Goal: Task Accomplishment & Management: Complete application form

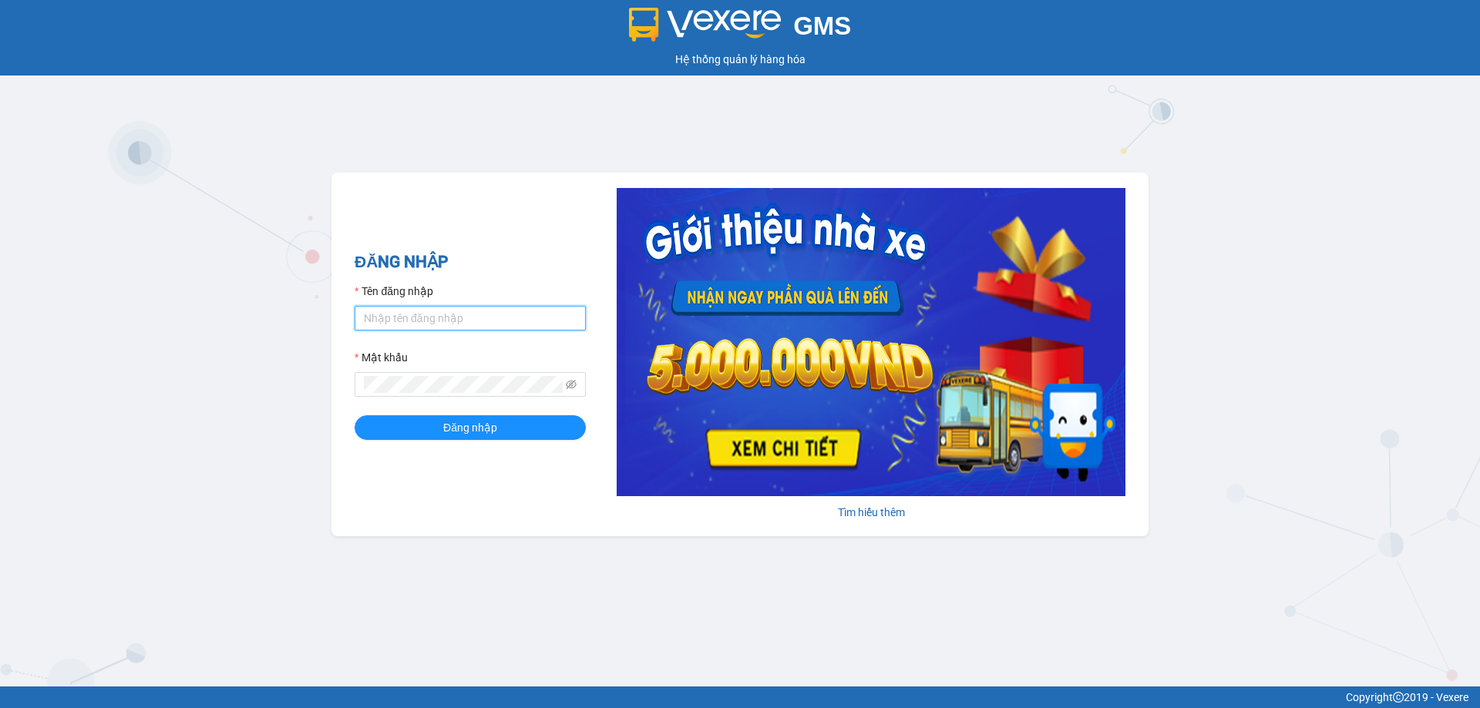
click at [465, 322] on input "Tên đăng nhập" at bounding box center [470, 318] width 231 height 25
type input "duykha.tienoanh"
click at [355, 415] on button "Đăng nhập" at bounding box center [470, 427] width 231 height 25
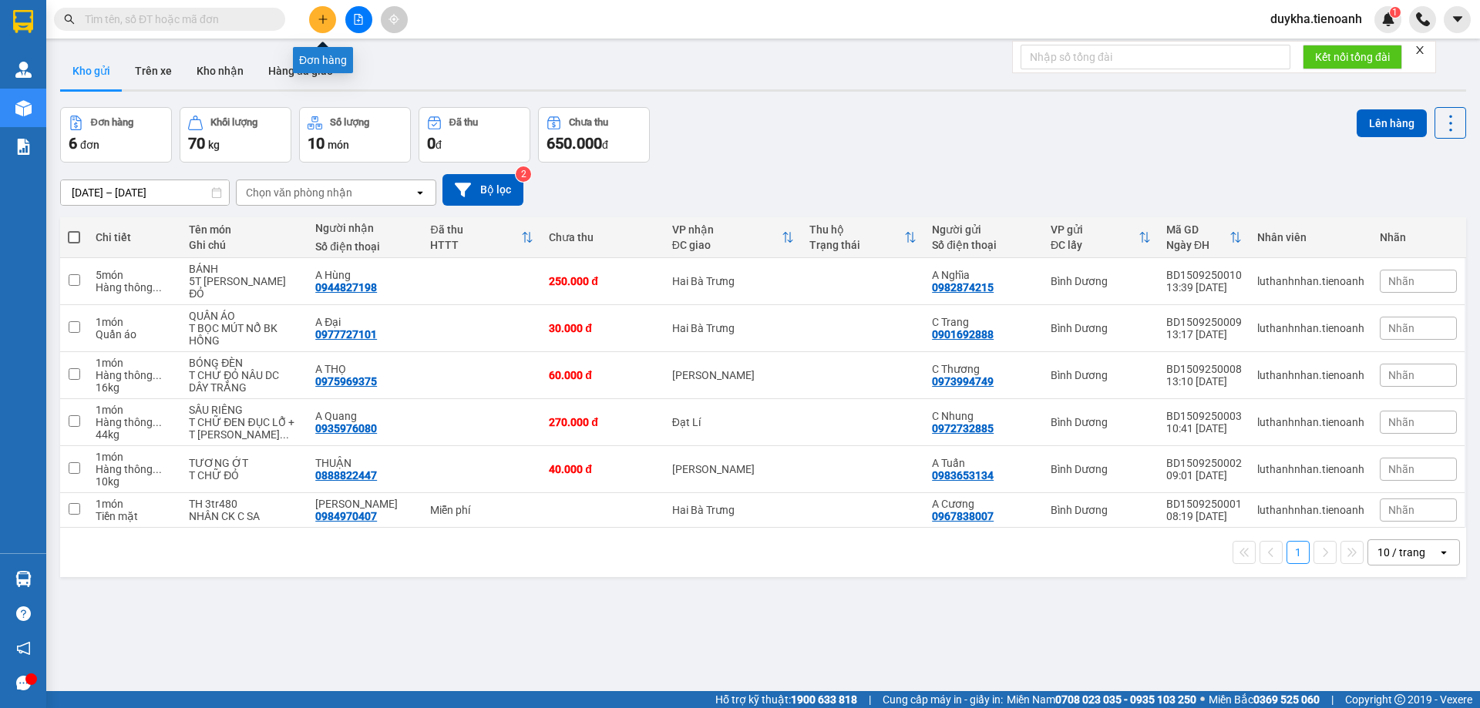
click at [328, 26] on button at bounding box center [322, 19] width 27 height 27
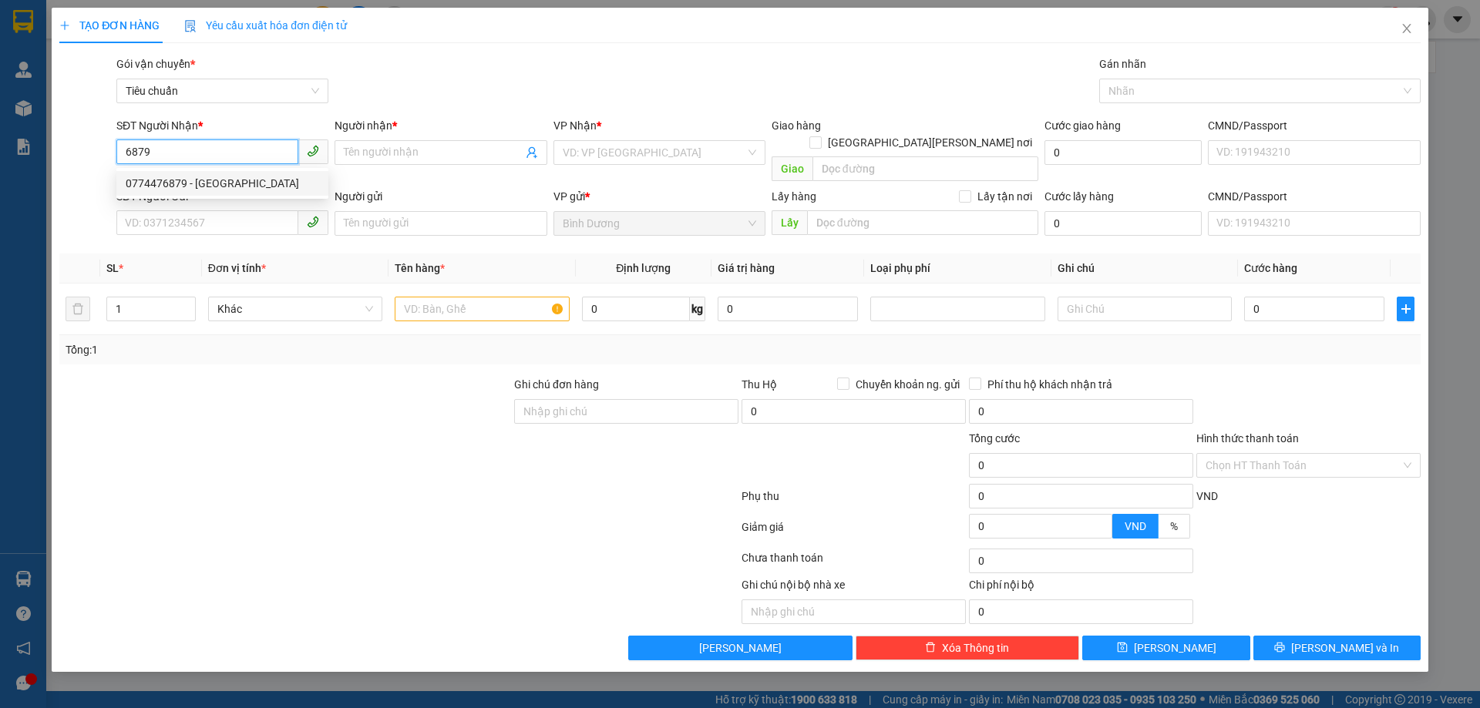
click at [218, 184] on div "0774476879 - [GEOGRAPHIC_DATA]" at bounding box center [222, 183] width 193 height 17
type input "0774476879"
type input "[PERSON_NAME]"
type input "70.000"
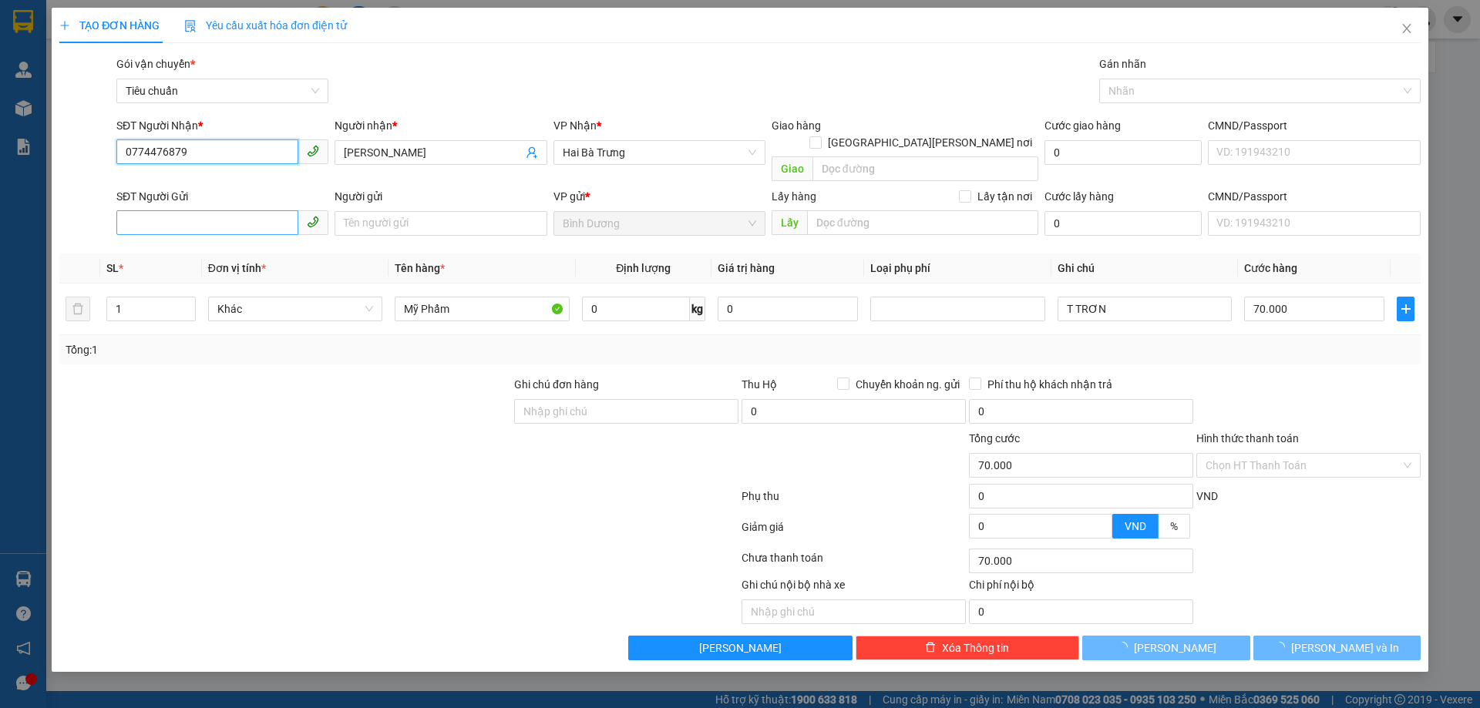
type input "0774476879"
click at [210, 210] on input "SĐT Người Gửi" at bounding box center [207, 222] width 182 height 25
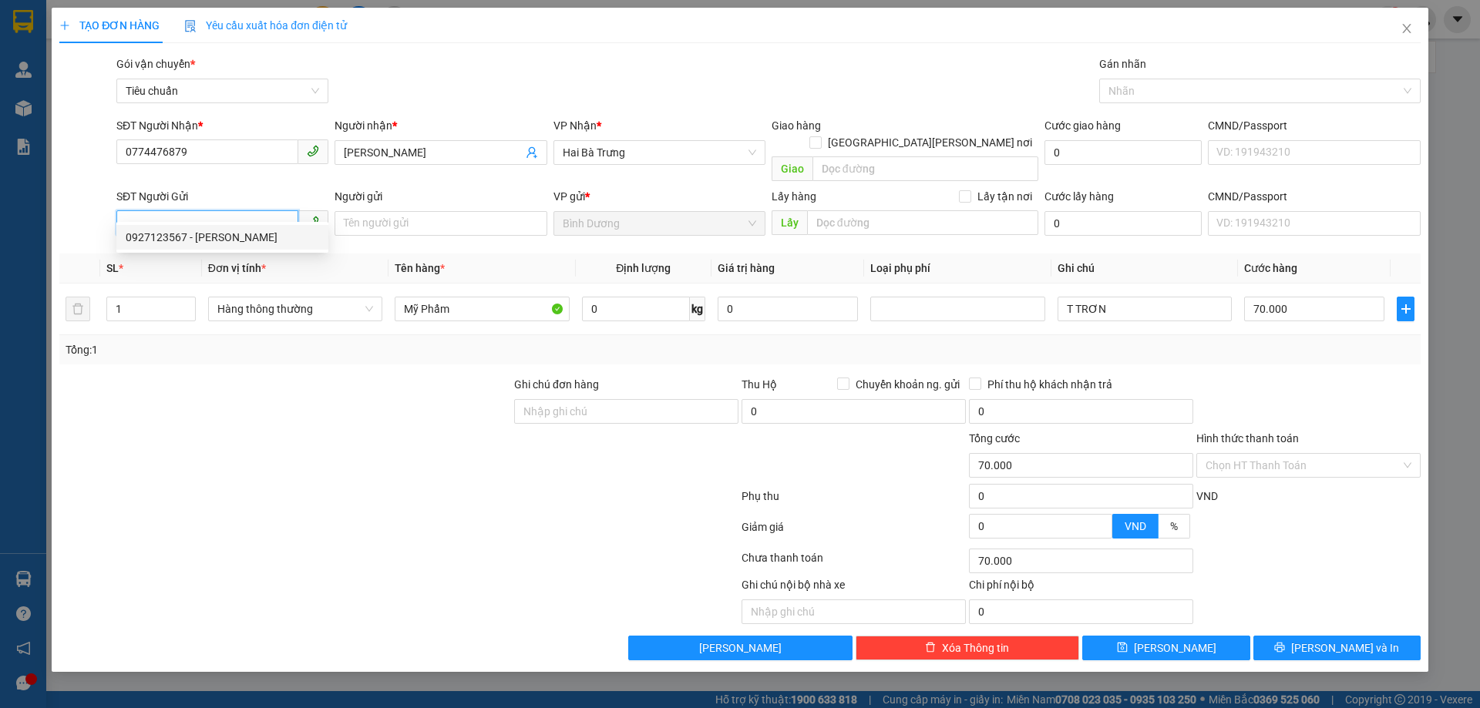
click at [226, 242] on div "0927123567 - [PERSON_NAME]" at bounding box center [222, 237] width 193 height 17
type input "0927123567"
type input "C Tiên"
type input "321529394"
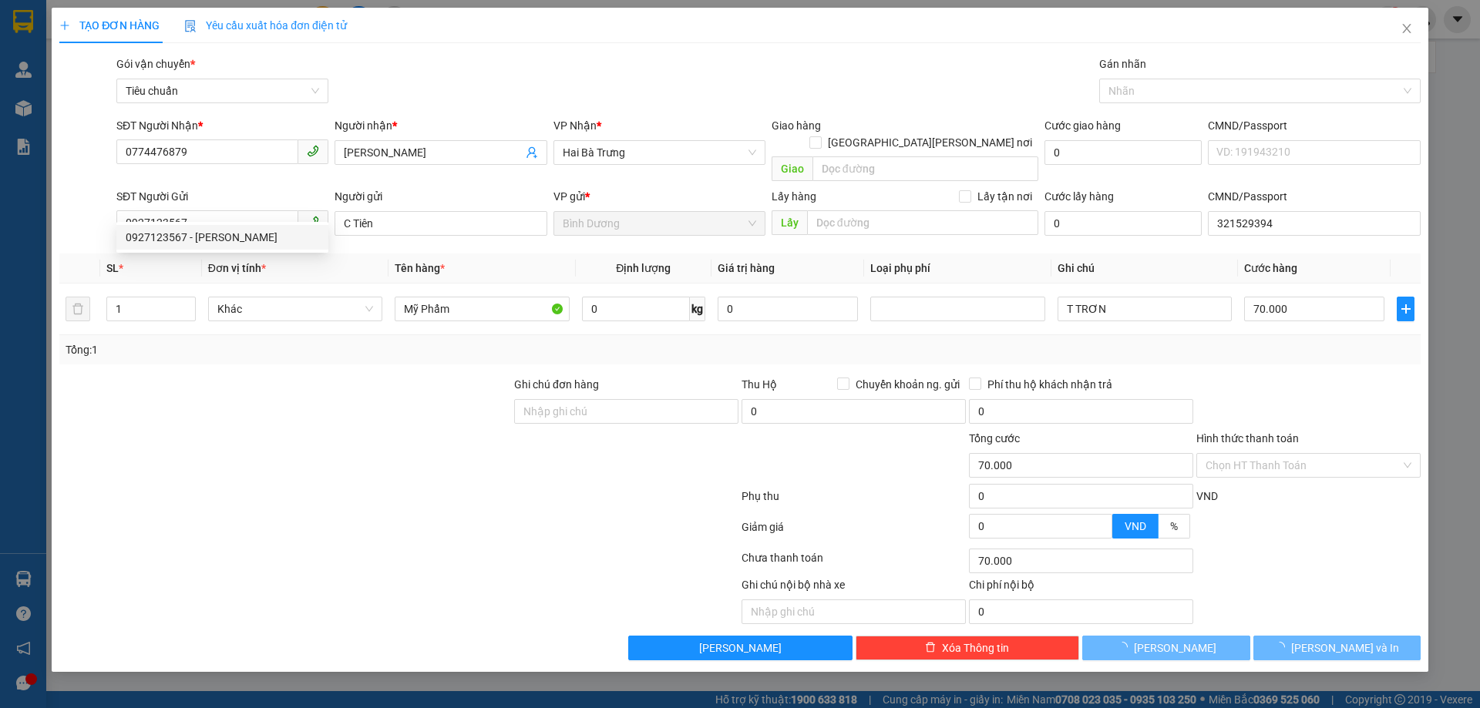
click at [257, 396] on div at bounding box center [285, 403] width 455 height 54
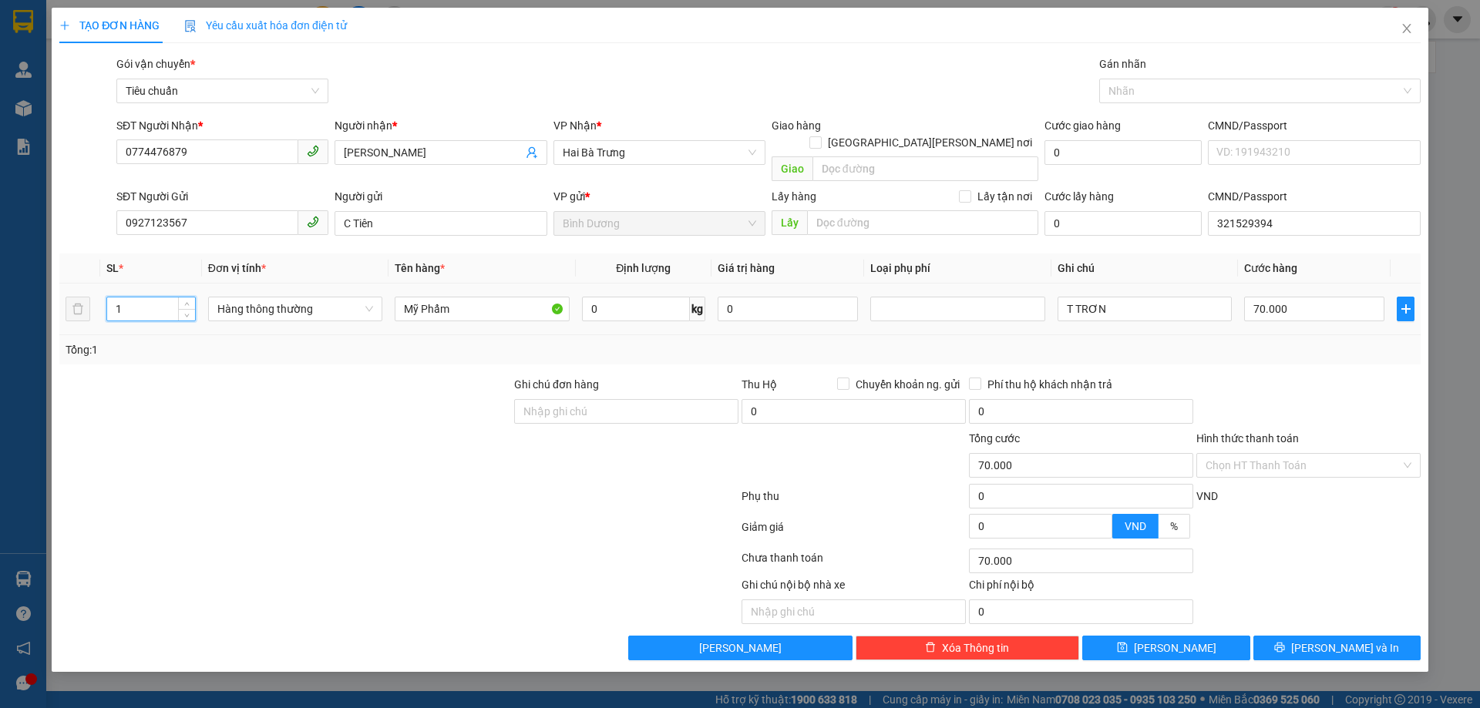
click at [143, 298] on input "1" at bounding box center [151, 309] width 88 height 23
type input "3"
click at [597, 301] on input "0" at bounding box center [636, 309] width 108 height 25
type input "0"
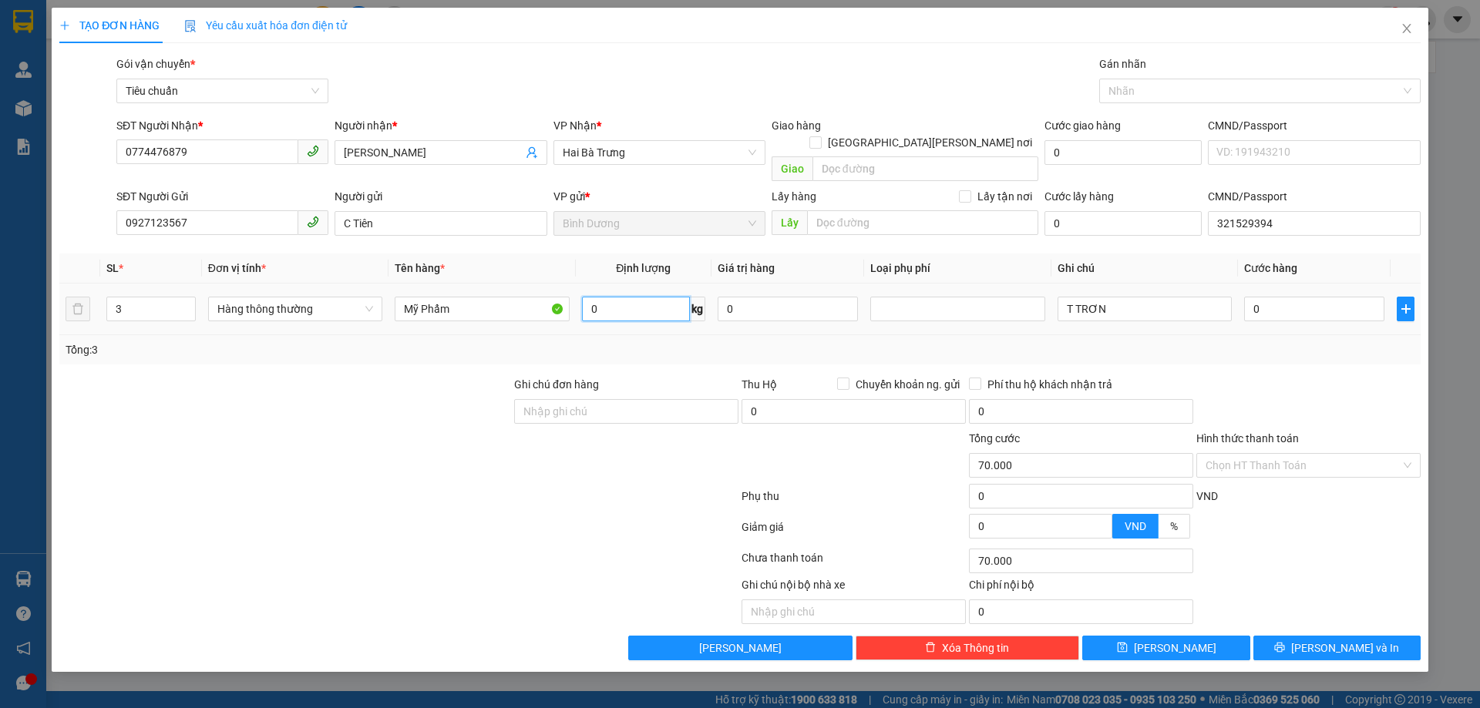
type input "0"
type input "30"
drag, startPoint x: 605, startPoint y: 412, endPoint x: 1209, endPoint y: 333, distance: 609.4
click at [606, 412] on form "Ghi chú đơn hàng Thu Hộ Chuyển khoản ng. gửi 0 Phí thu hộ khách nhận trả 0 Tổng…" at bounding box center [739, 461] width 1361 height 170
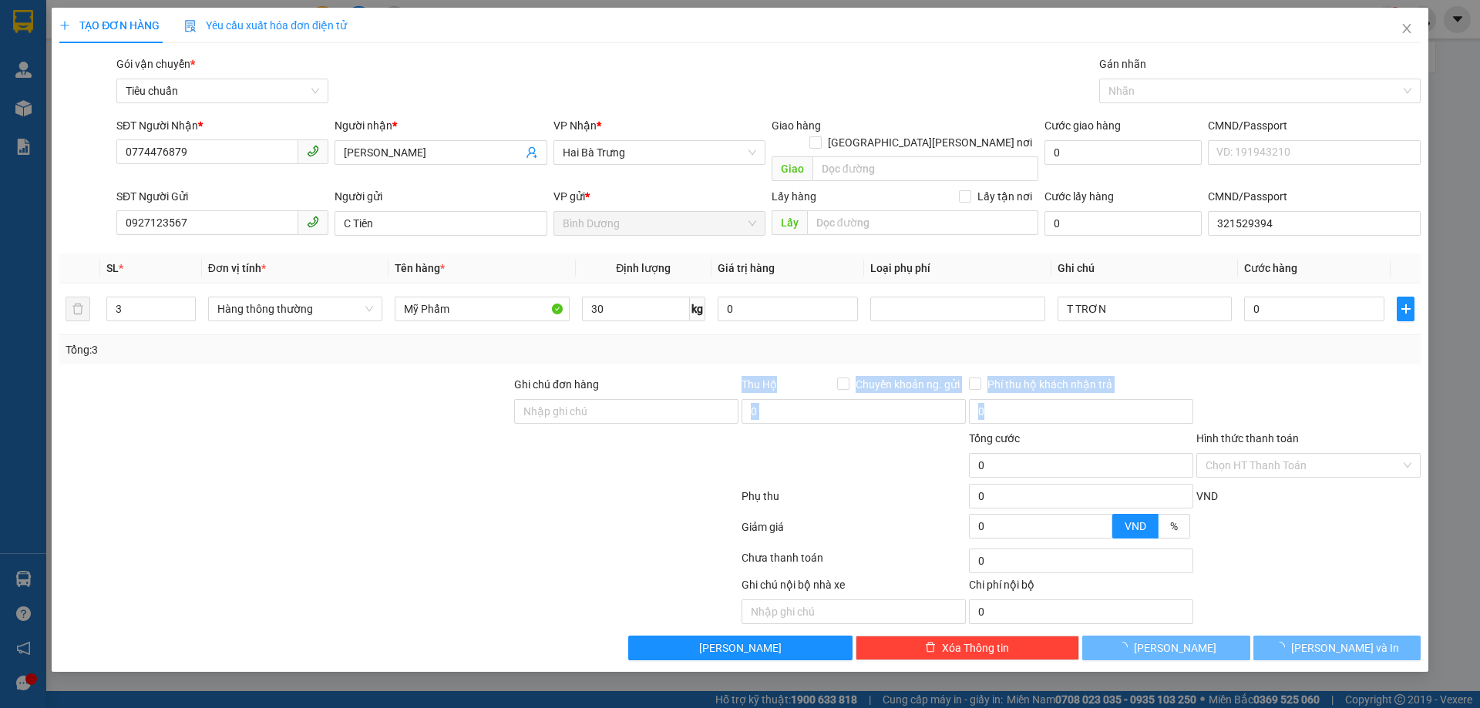
type input "65.000"
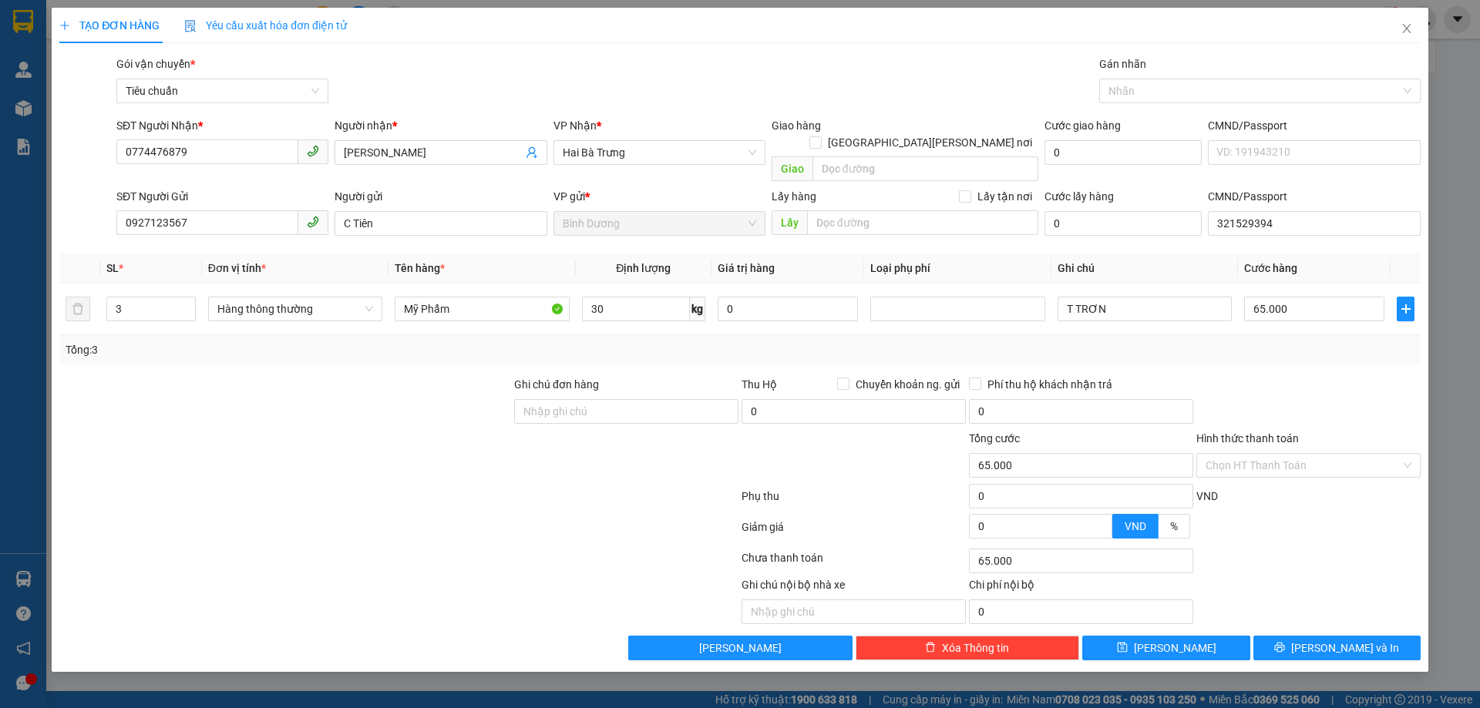
click at [1224, 341] on div "Tổng: 3" at bounding box center [740, 349] width 1349 height 17
drag, startPoint x: 1111, startPoint y: 290, endPoint x: 966, endPoint y: 283, distance: 145.1
click at [966, 284] on tr "3 Hàng thông [PERSON_NAME] Mỹ [PERSON_NAME] 30 kg 0 T TRƠN 65.000" at bounding box center [739, 310] width 1361 height 52
type input "2T BBC+T TRơn"
drag, startPoint x: 1183, startPoint y: 347, endPoint x: 1210, endPoint y: 324, distance: 35.5
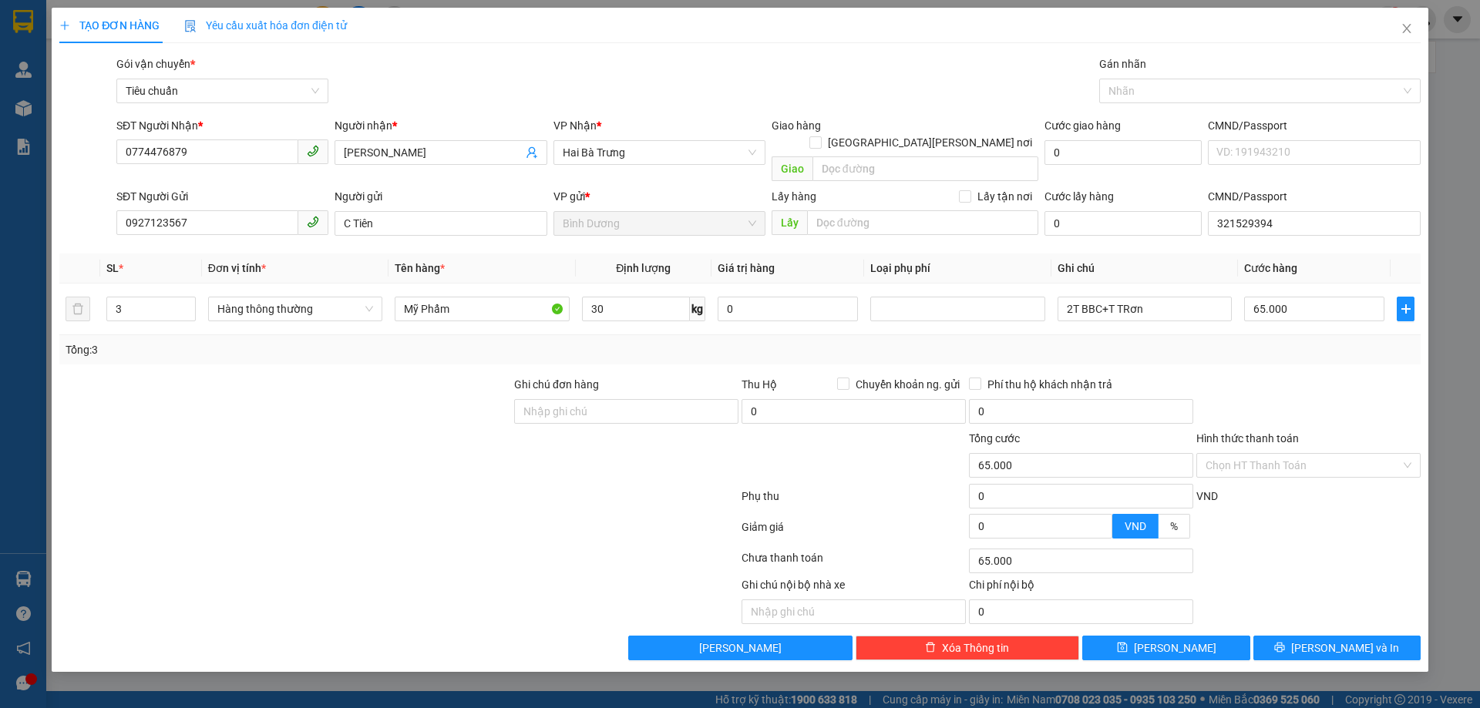
click at [1183, 347] on div "Tổng: 3" at bounding box center [739, 349] width 1361 height 29
click at [1279, 297] on input "65.000" at bounding box center [1314, 309] width 140 height 25
type input "0"
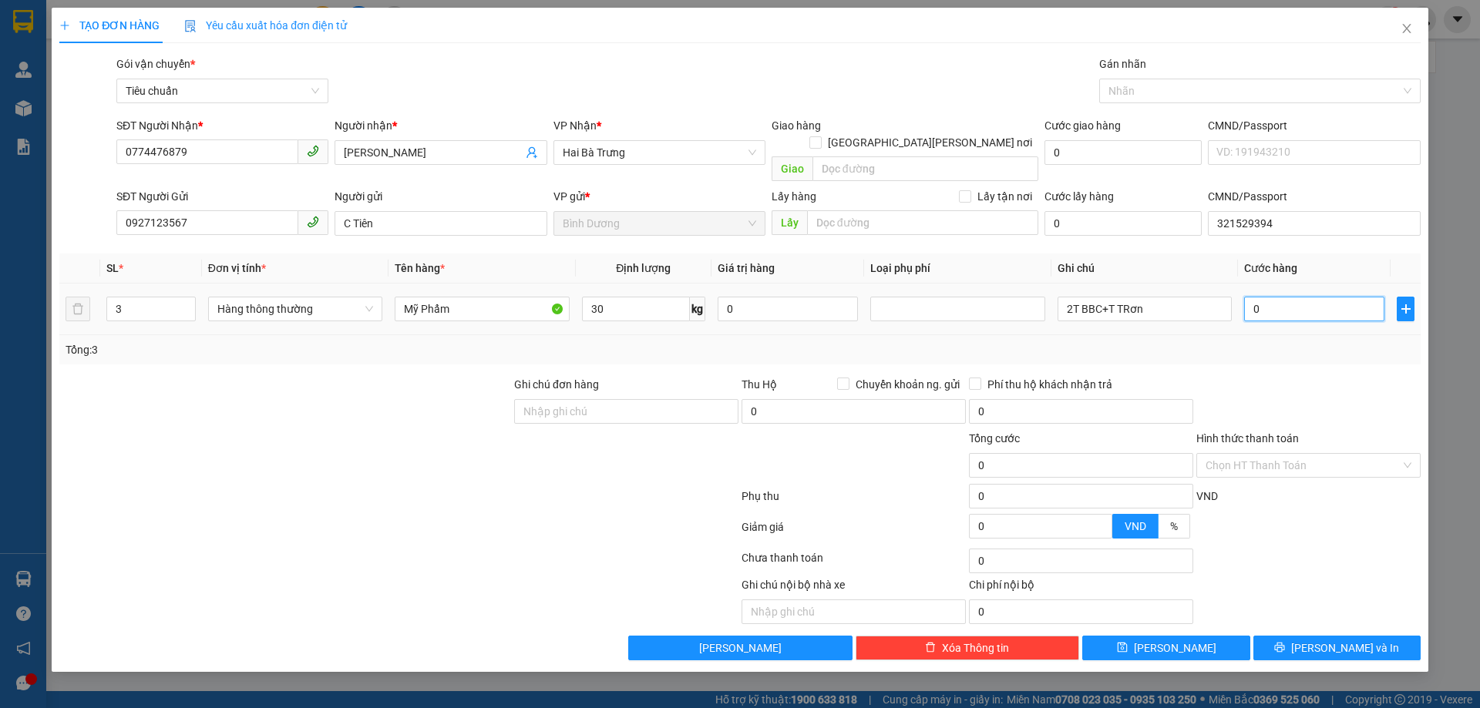
type input "0"
type input "1"
type input "01"
type input "18"
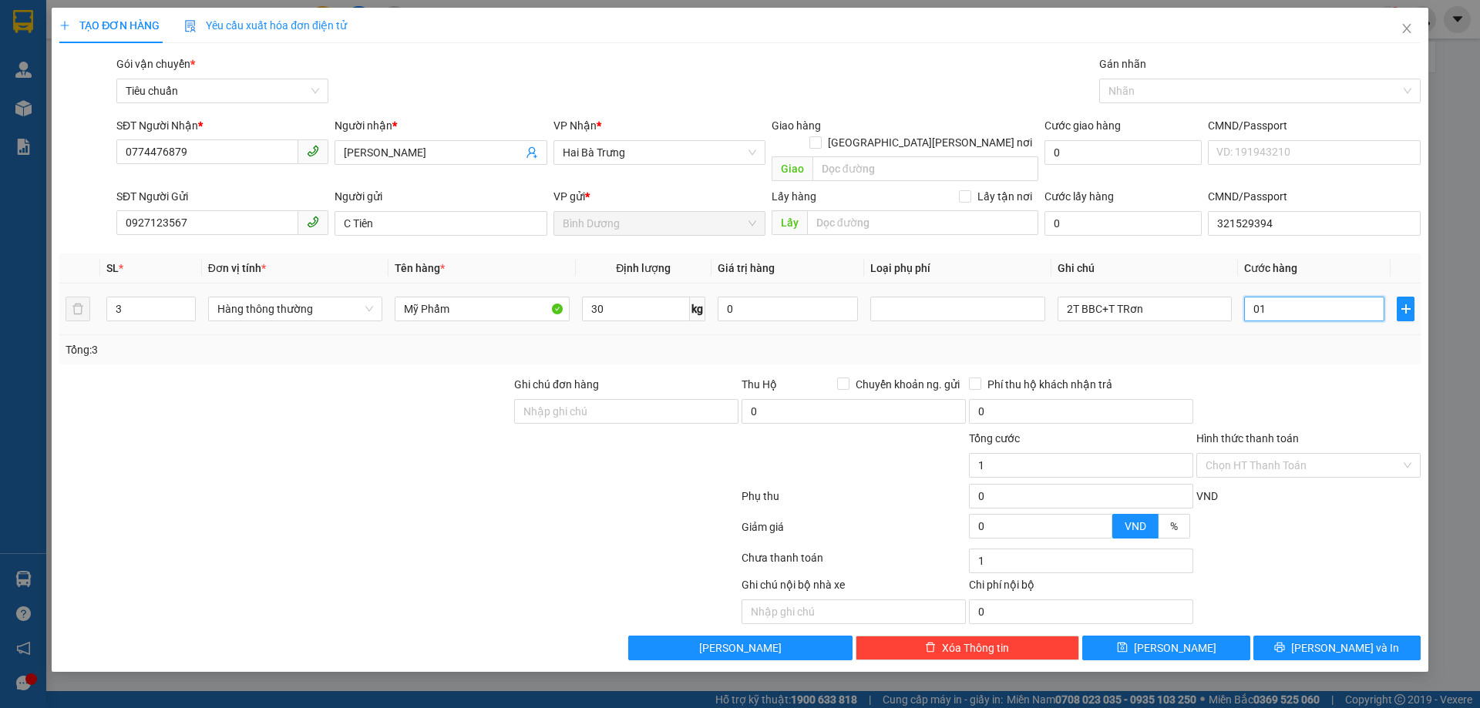
type input "18"
type input "018"
type input "180"
type input "0.180"
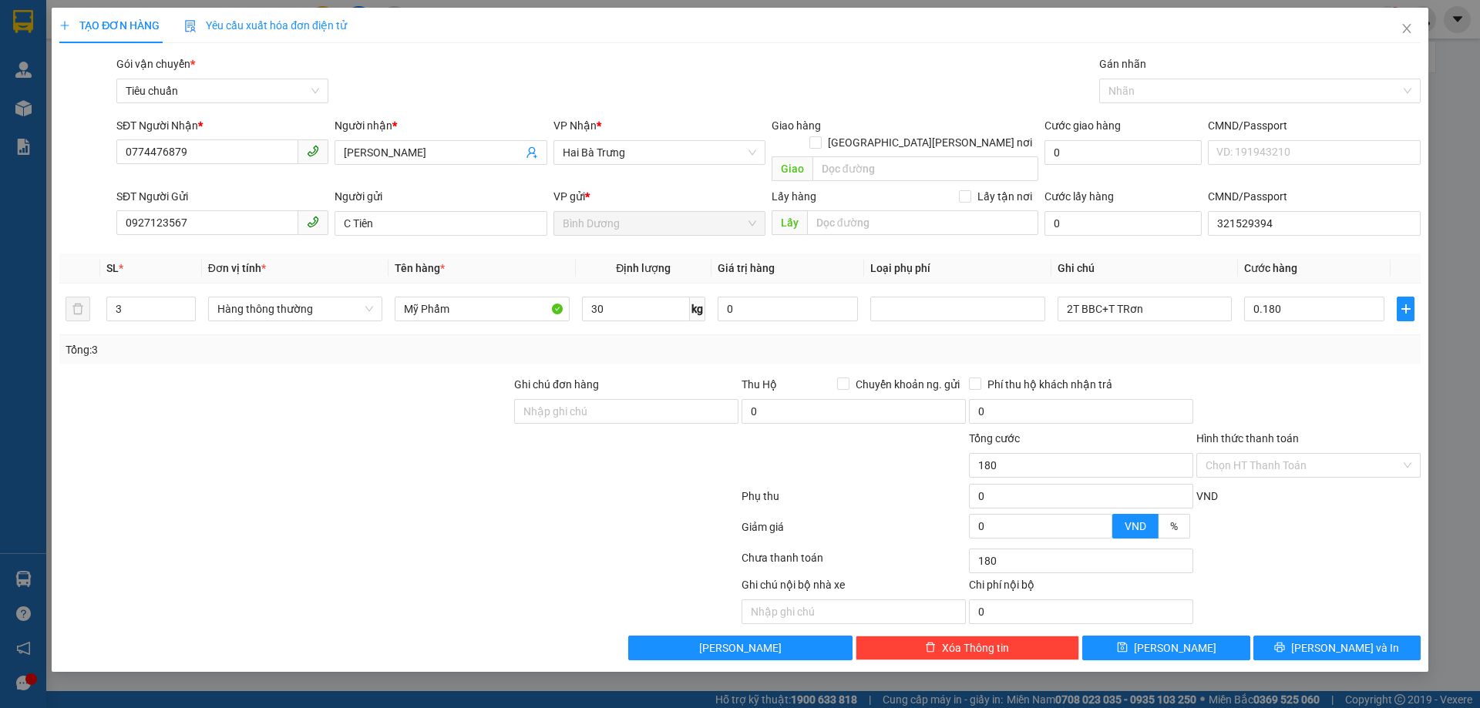
type input "180.000"
click at [1289, 376] on div at bounding box center [1308, 403] width 227 height 54
click at [1287, 636] on button "[PERSON_NAME] và In" at bounding box center [1336, 648] width 167 height 25
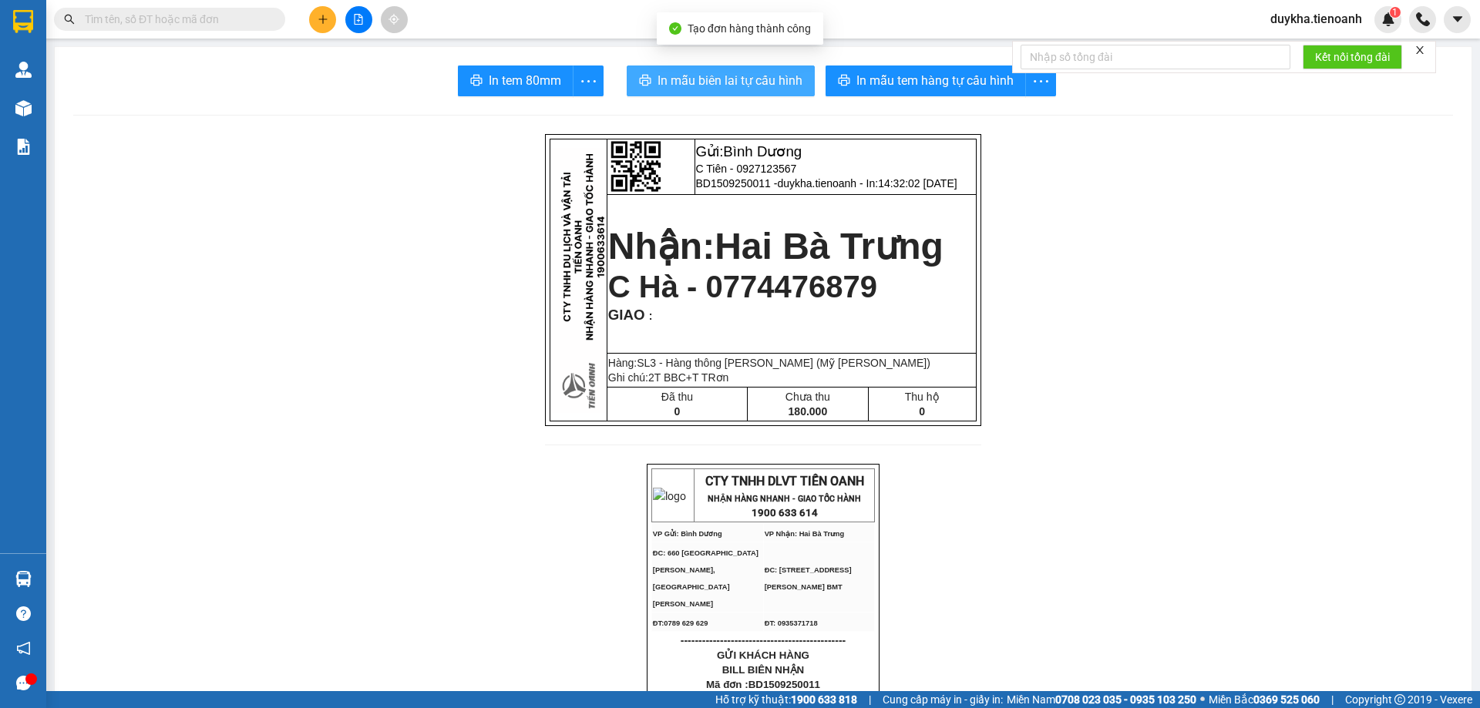
click at [767, 85] on span "In mẫu biên lai tự cấu hình" at bounding box center [730, 80] width 145 height 19
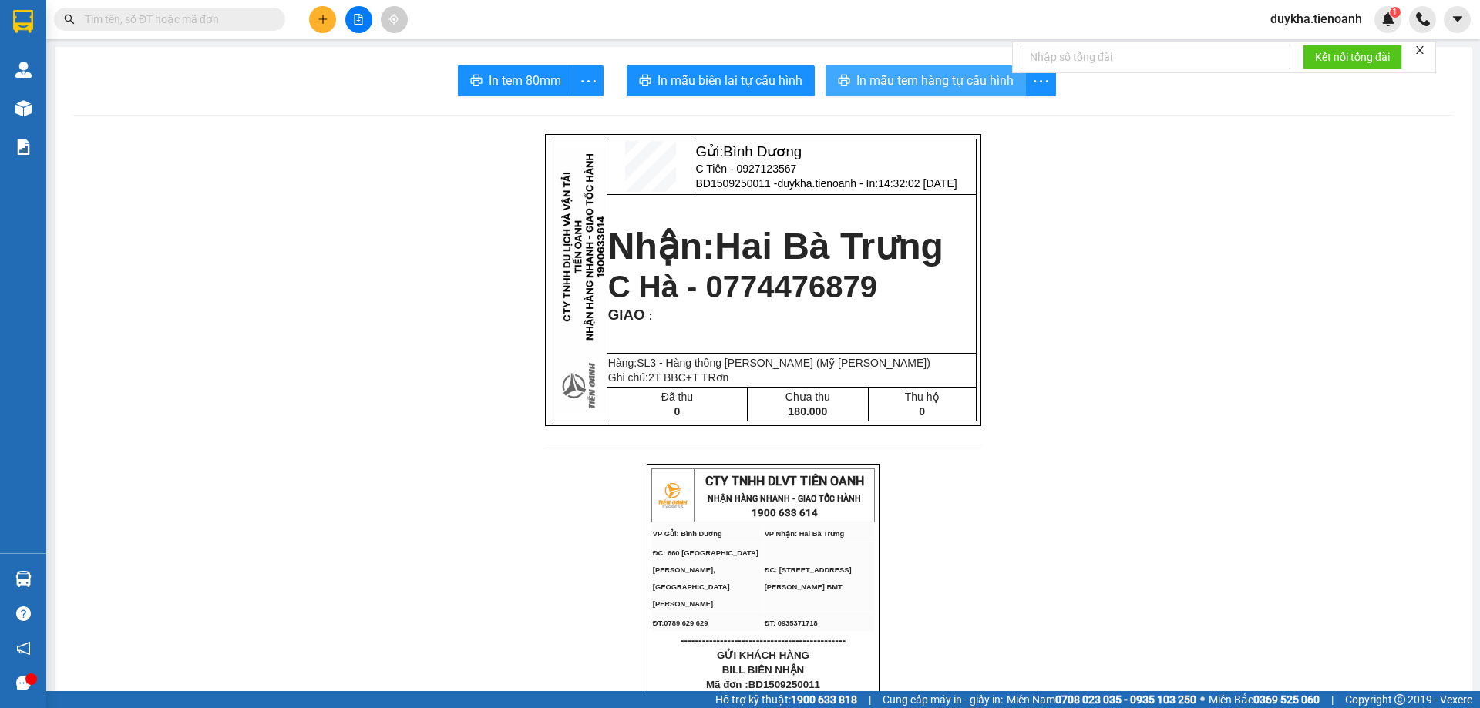
click at [893, 88] on span "In mẫu tem hàng tự cấu hình" at bounding box center [934, 80] width 157 height 19
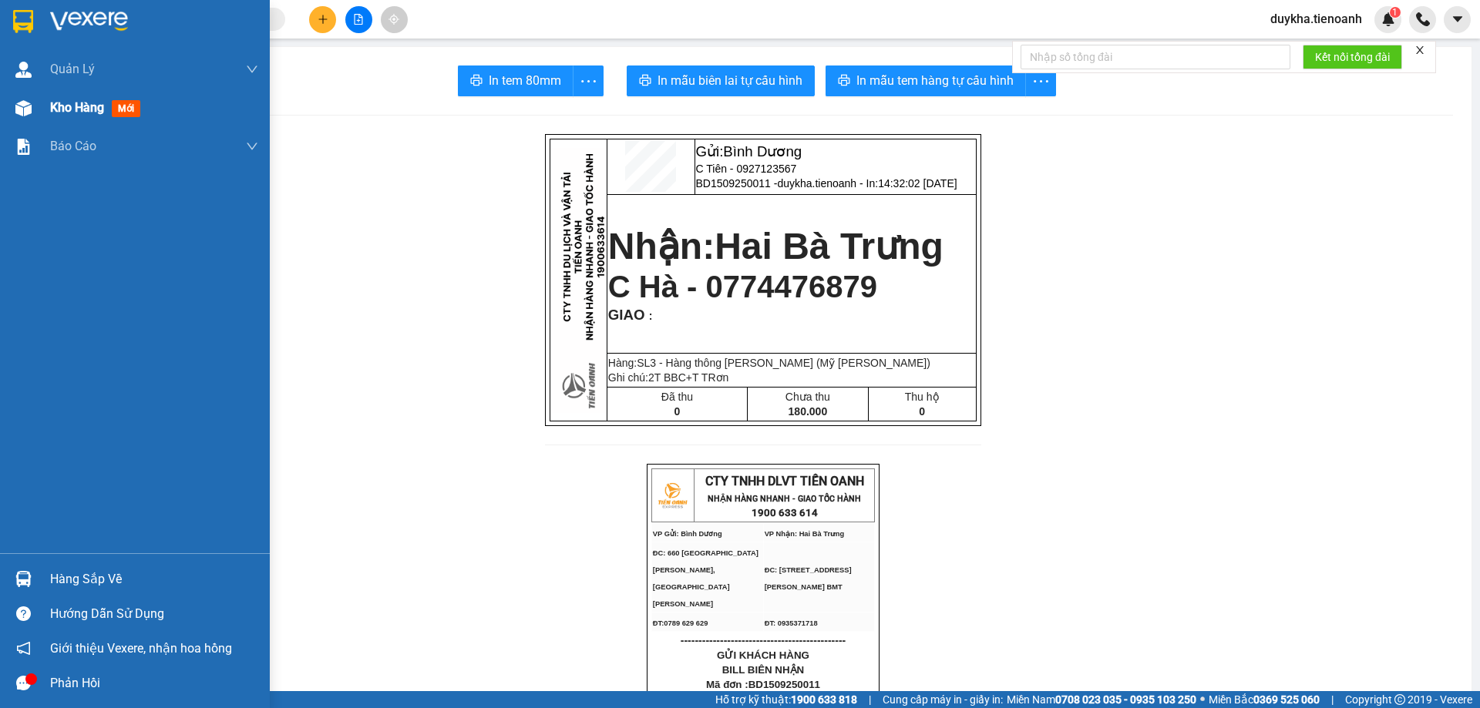
click at [103, 106] on span "Kho hàng" at bounding box center [77, 107] width 54 height 15
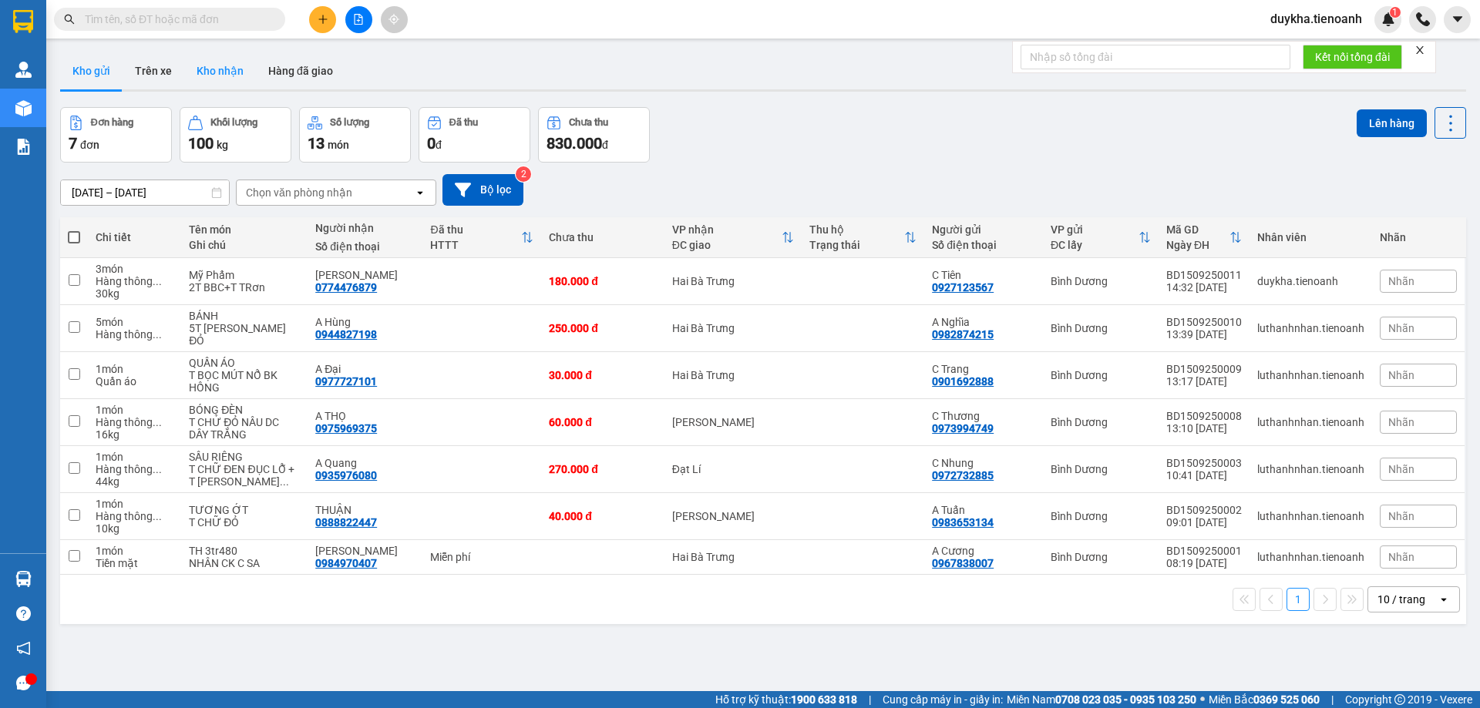
click at [210, 73] on button "Kho nhận" at bounding box center [220, 70] width 72 height 37
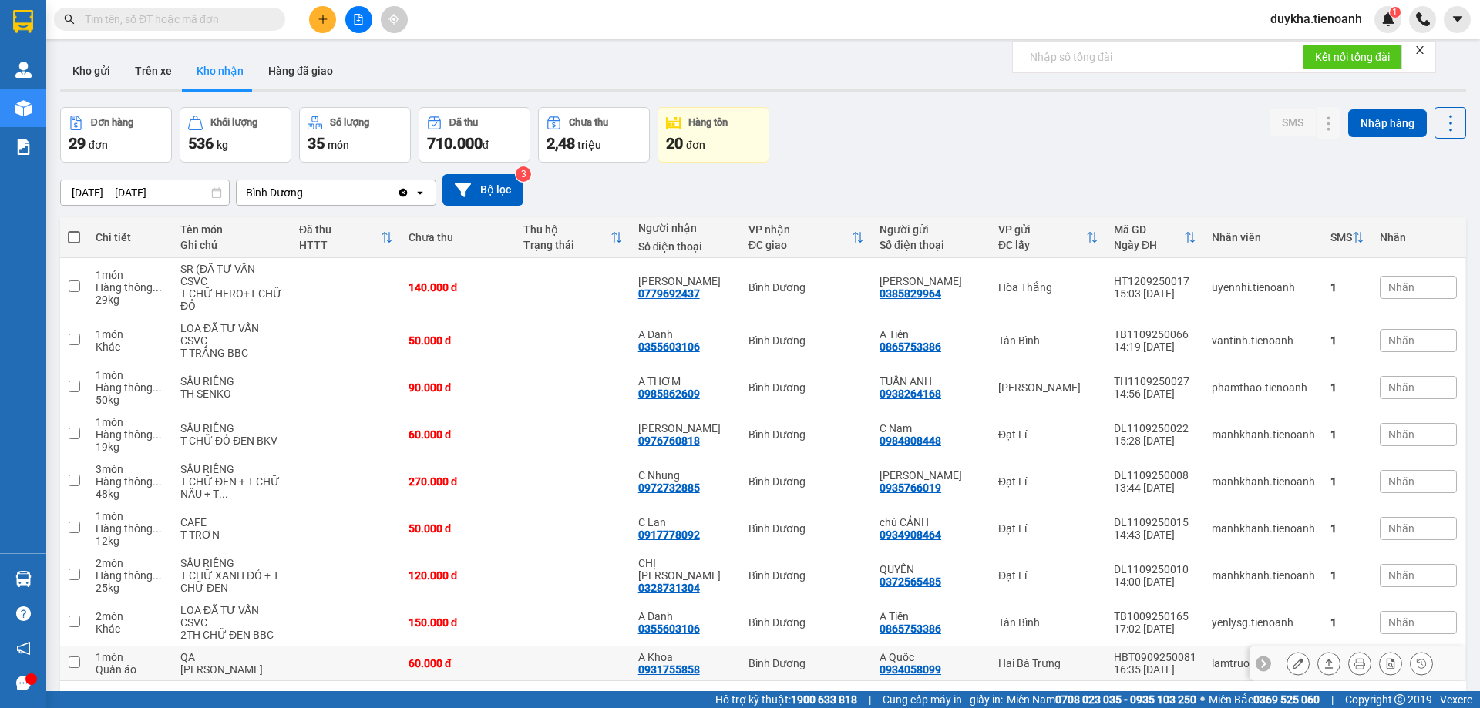
click at [1318, 651] on button at bounding box center [1329, 664] width 22 height 27
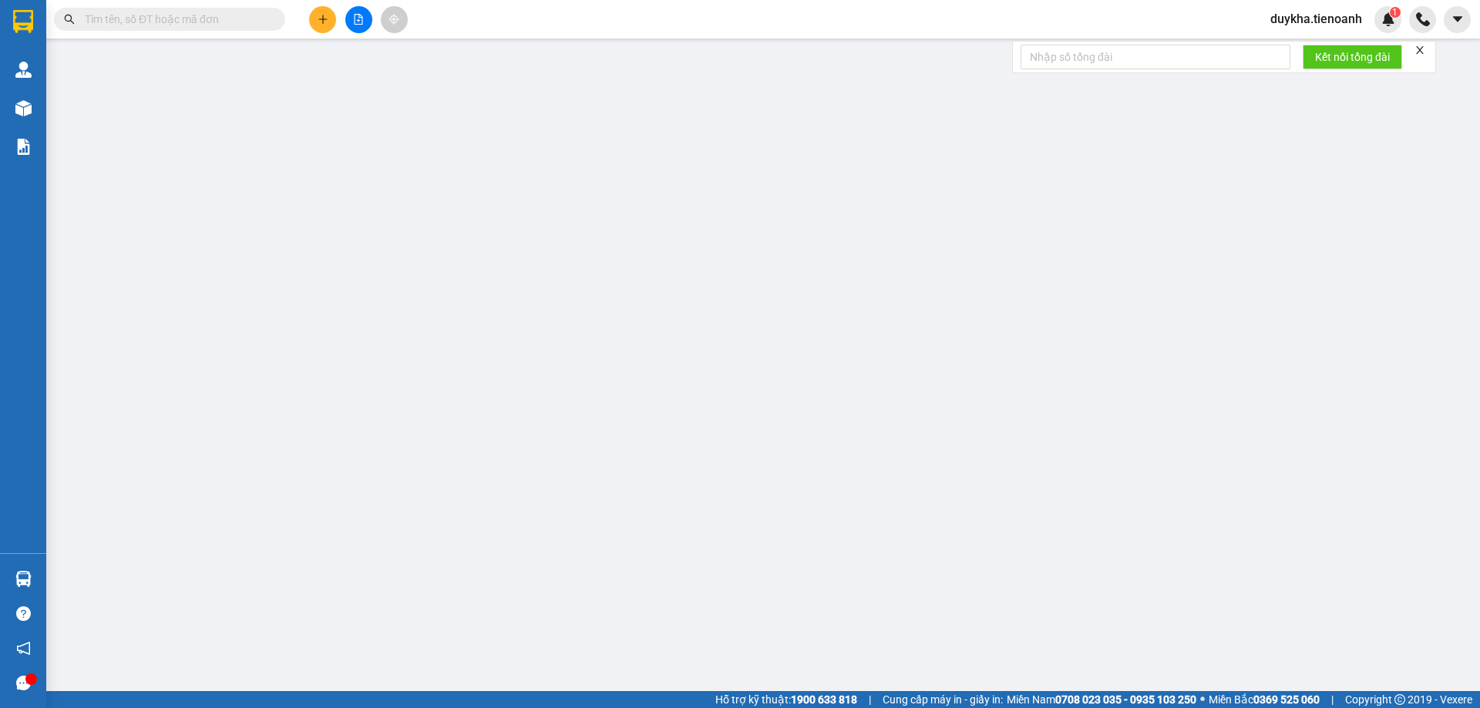
type input "0931755858"
type input "A Khoa"
type input "0934058099"
type input "A Quốc"
type input "60.000"
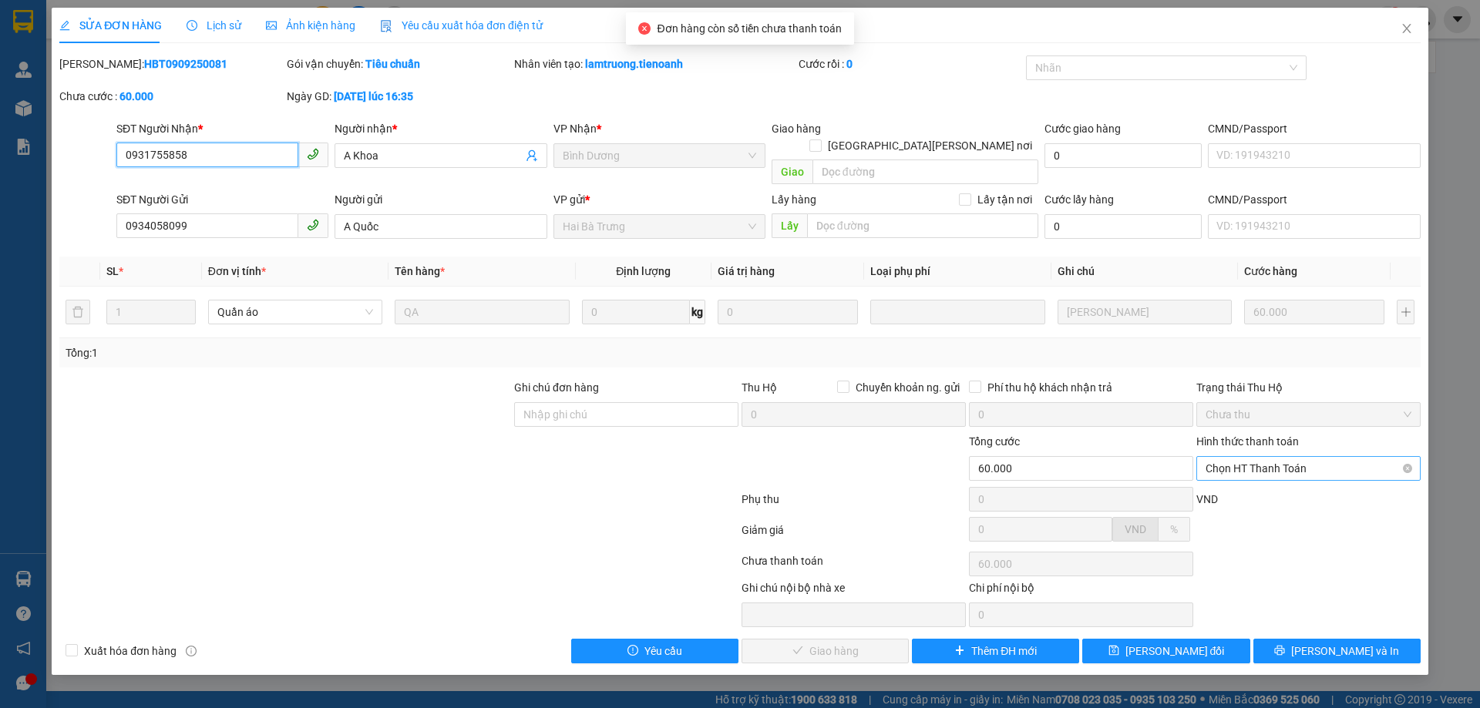
click at [1233, 457] on span "Chọn HT Thanh Toán" at bounding box center [1309, 468] width 206 height 23
click at [1234, 479] on div "Tại văn phòng" at bounding box center [1309, 482] width 206 height 17
type input "0"
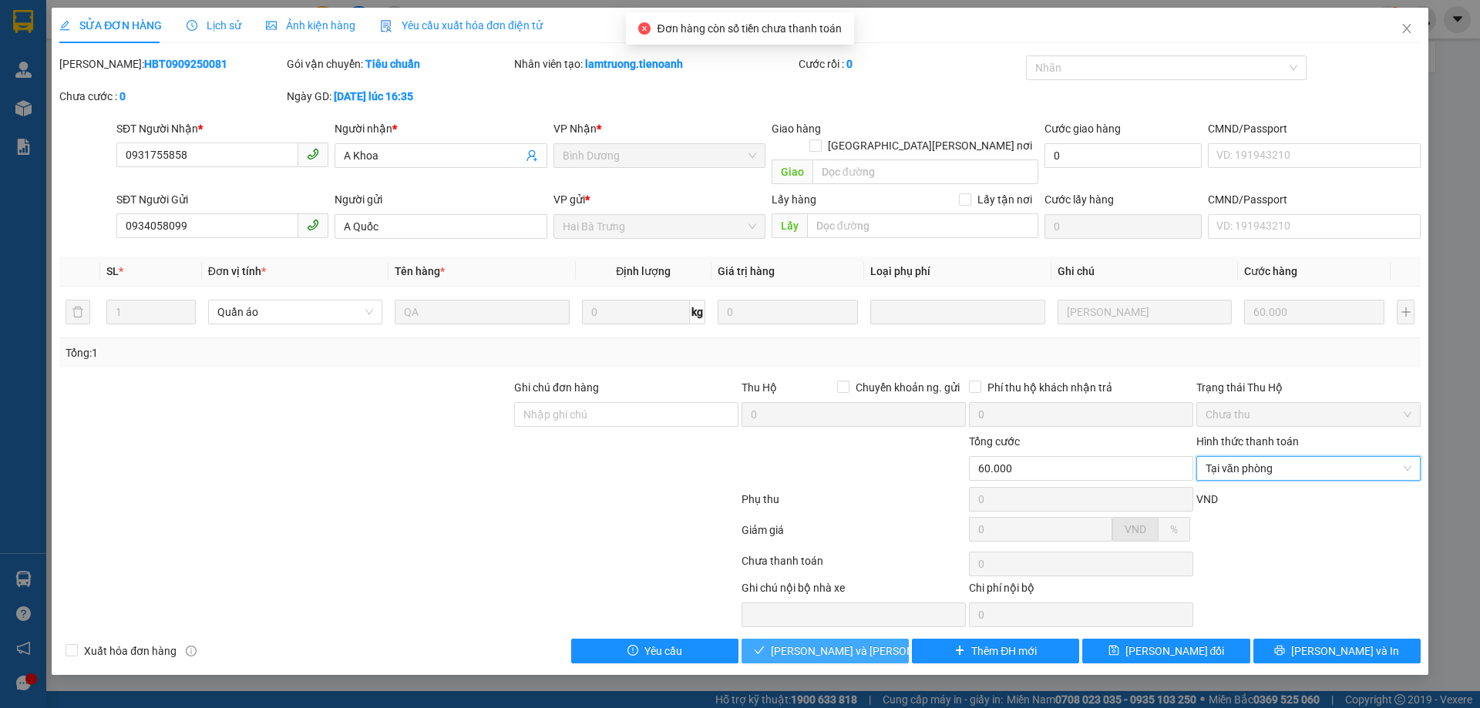
click at [857, 643] on span "[PERSON_NAME] và [PERSON_NAME] hàng" at bounding box center [875, 651] width 208 height 17
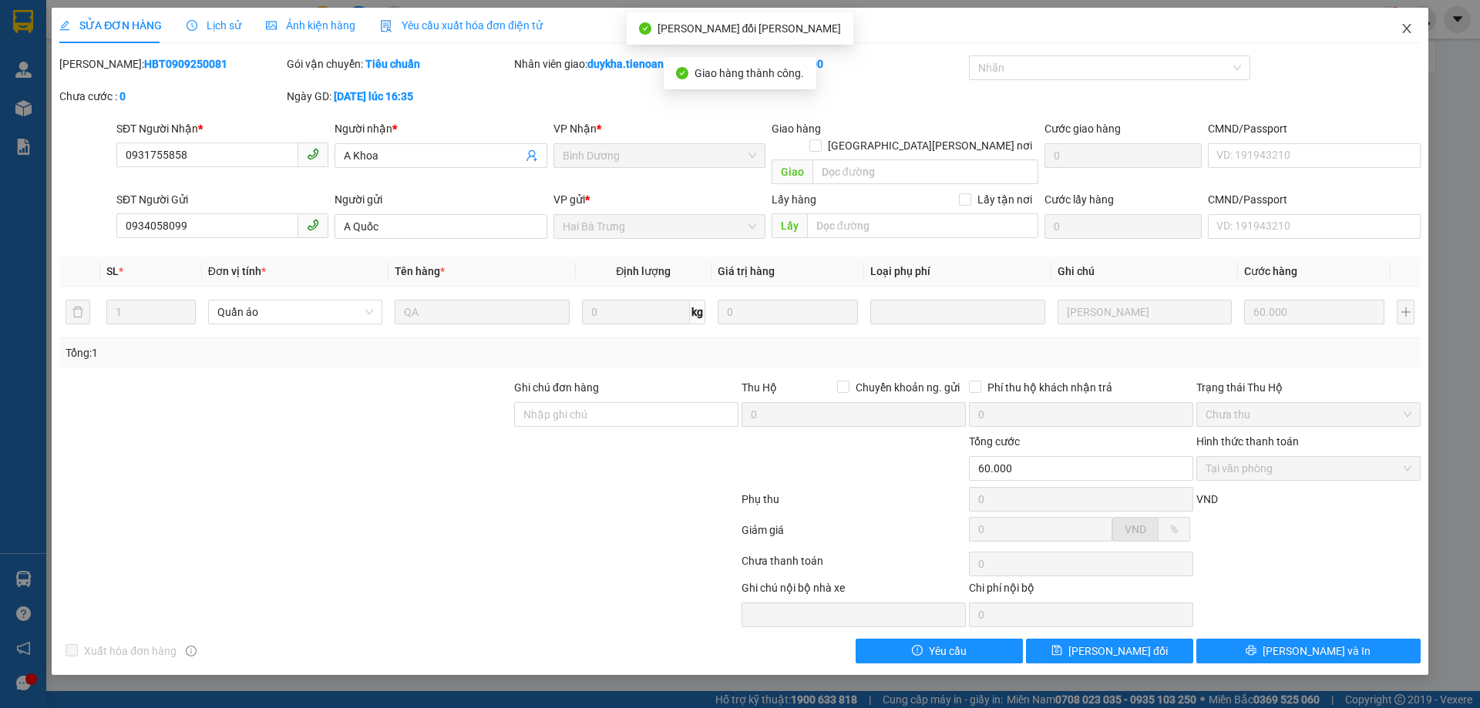
click at [1401, 29] on icon "close" at bounding box center [1407, 28] width 12 height 12
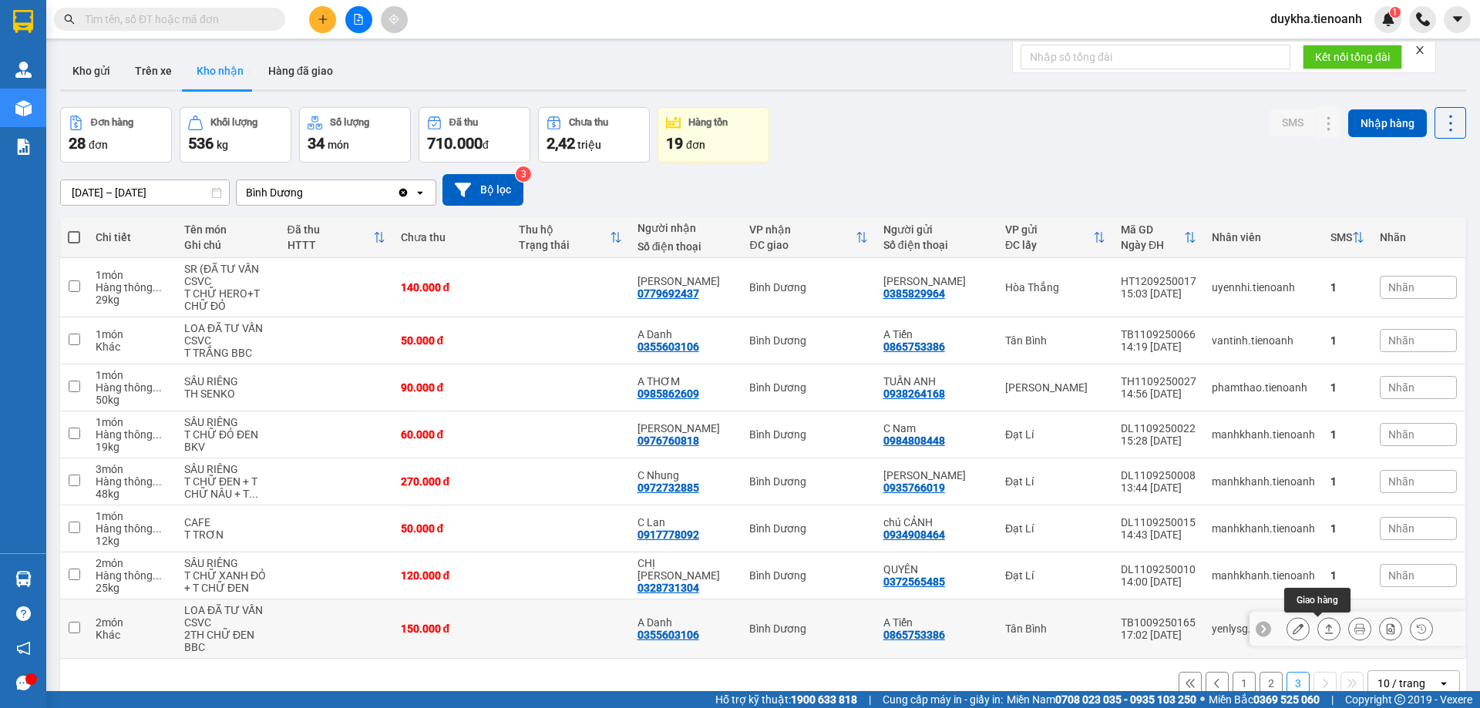
click at [1323, 616] on button at bounding box center [1329, 629] width 22 height 27
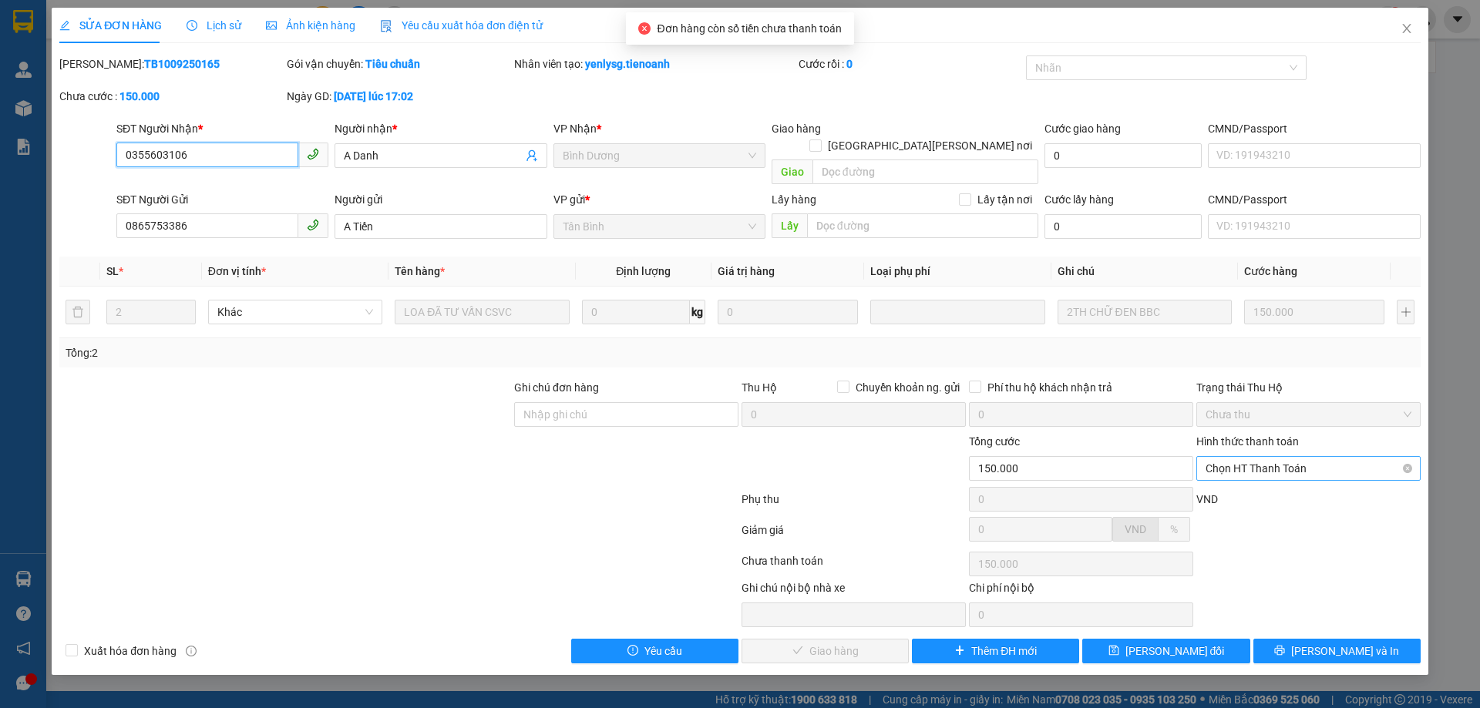
click at [1251, 459] on span "Chọn HT Thanh Toán" at bounding box center [1309, 468] width 206 height 23
click at [1249, 476] on div "Tại văn phòng" at bounding box center [1309, 482] width 206 height 17
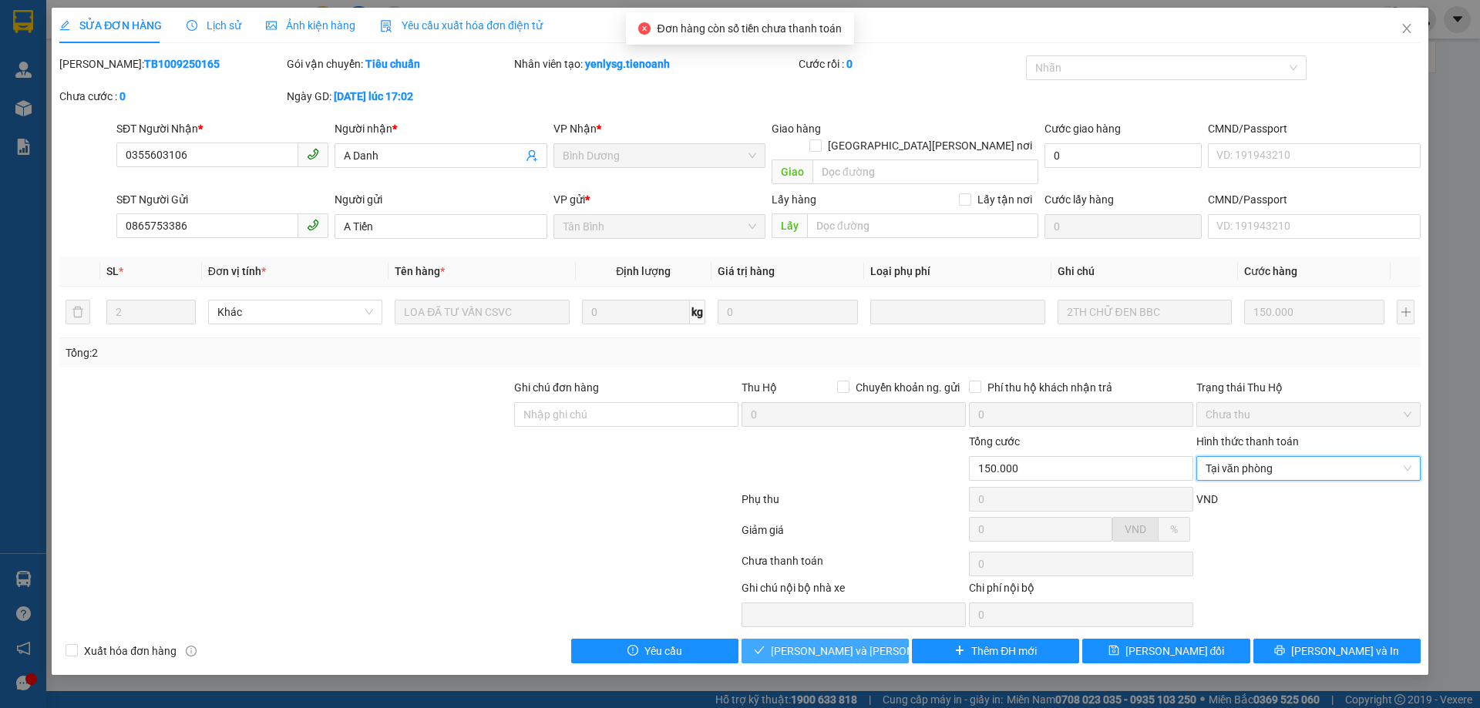
click at [841, 639] on button "[PERSON_NAME] và [PERSON_NAME] hàng" at bounding box center [825, 651] width 167 height 25
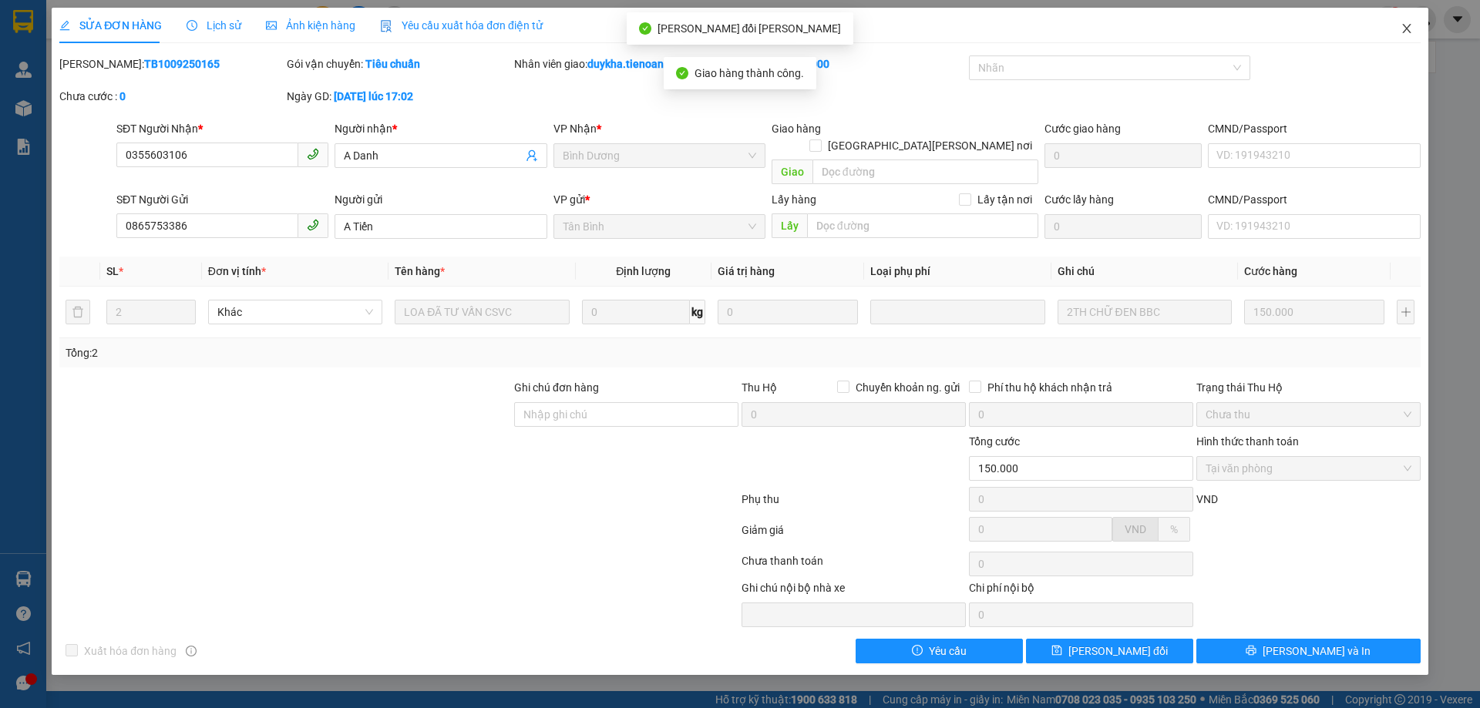
click at [1408, 33] on icon "close" at bounding box center [1407, 28] width 12 height 12
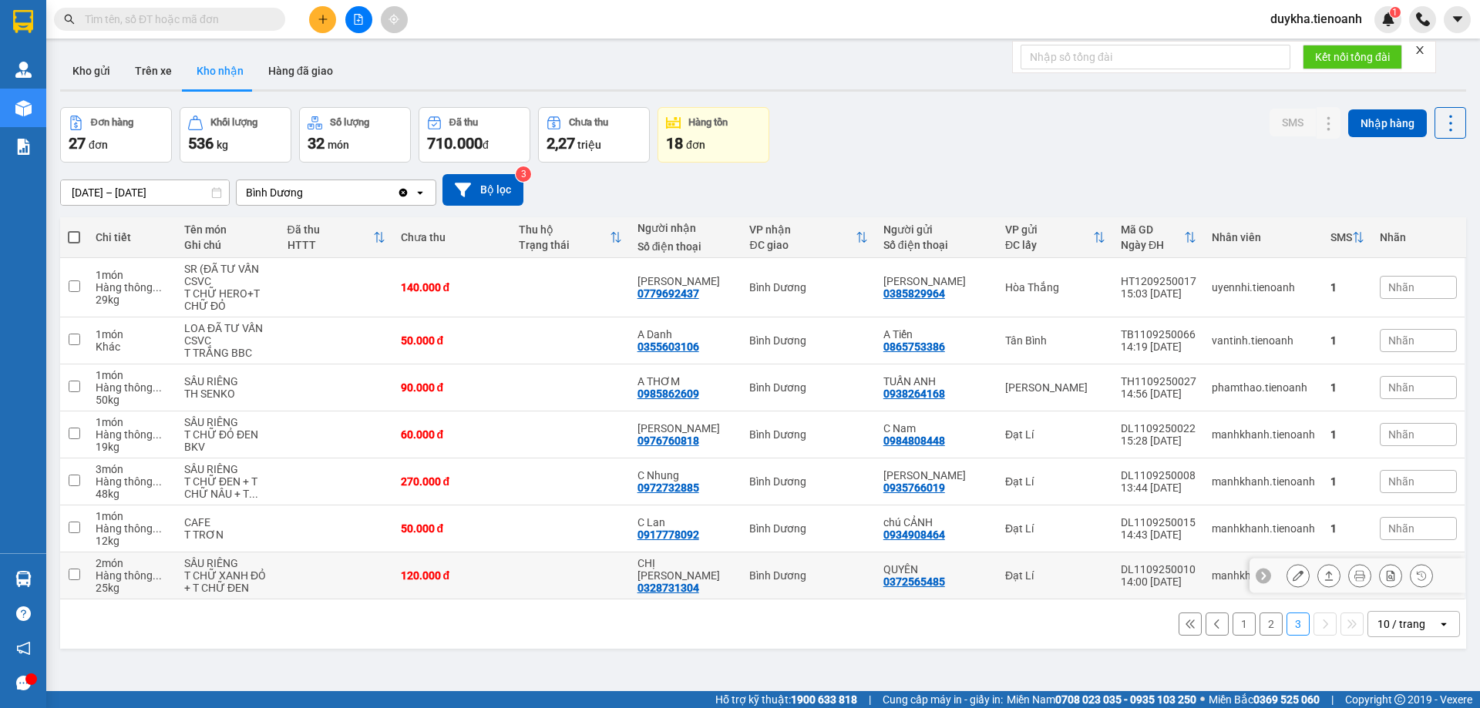
click at [1318, 580] on button at bounding box center [1329, 576] width 22 height 27
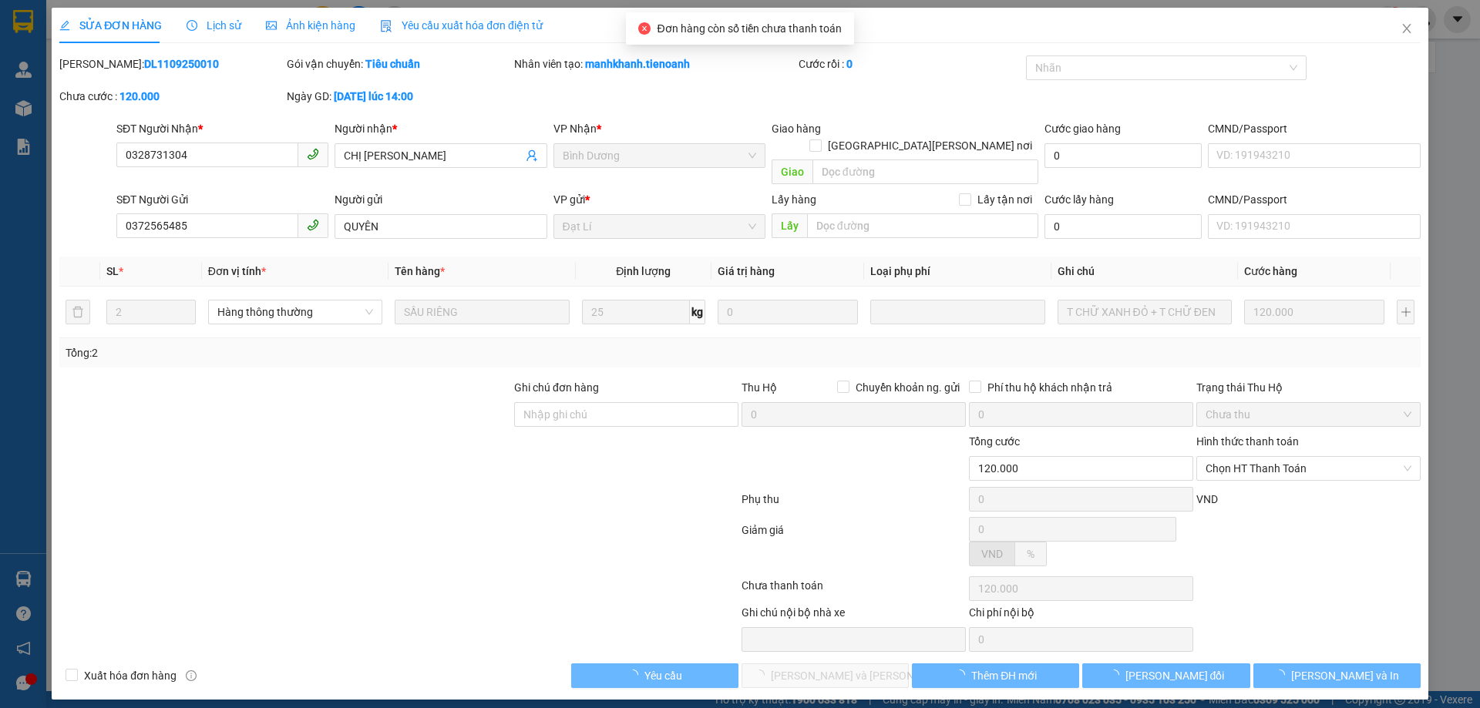
type input "0328731304"
type input "CHỊ [PERSON_NAME]"
type input "0372565485"
type input "QUYÊN"
type input "120.000"
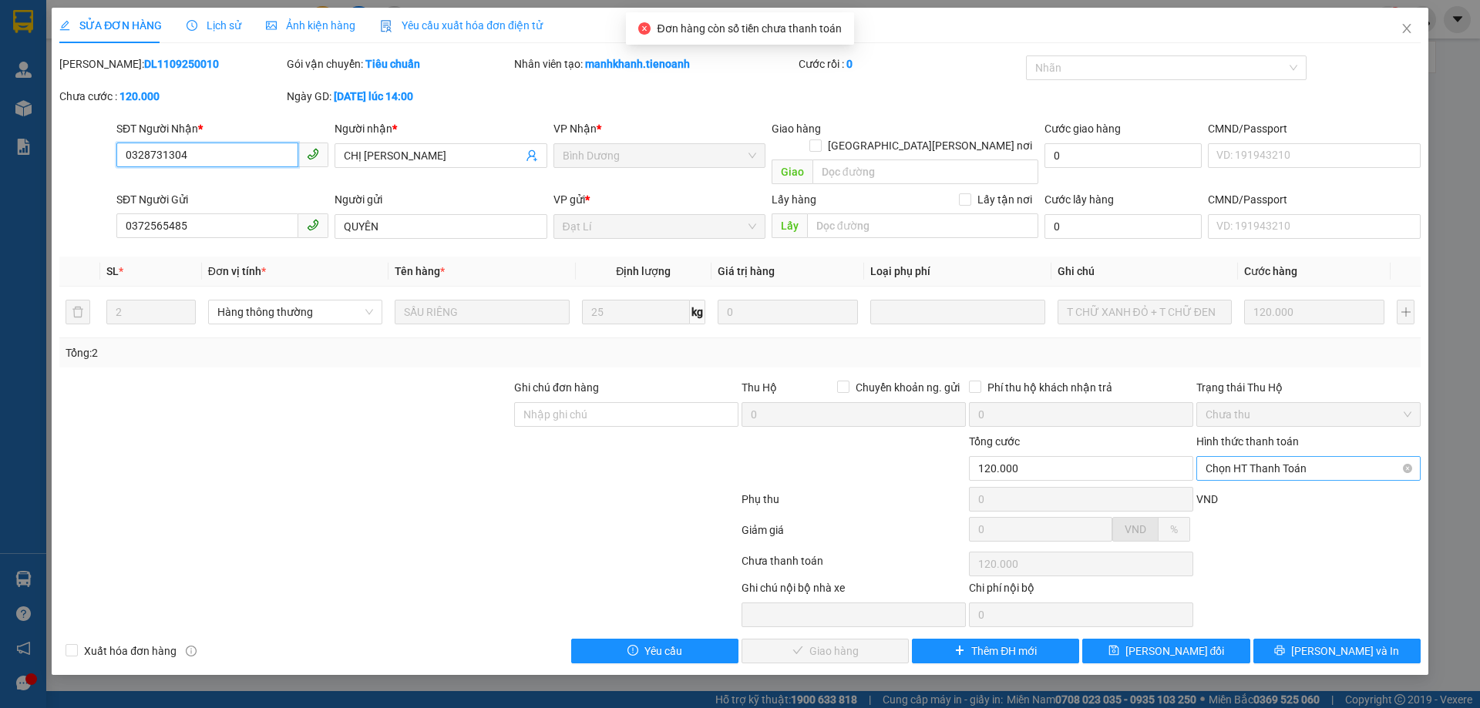
click at [1223, 457] on span "Chọn HT Thanh Toán" at bounding box center [1309, 468] width 206 height 23
click at [1222, 479] on div "Tại văn phòng" at bounding box center [1309, 482] width 206 height 17
type input "0"
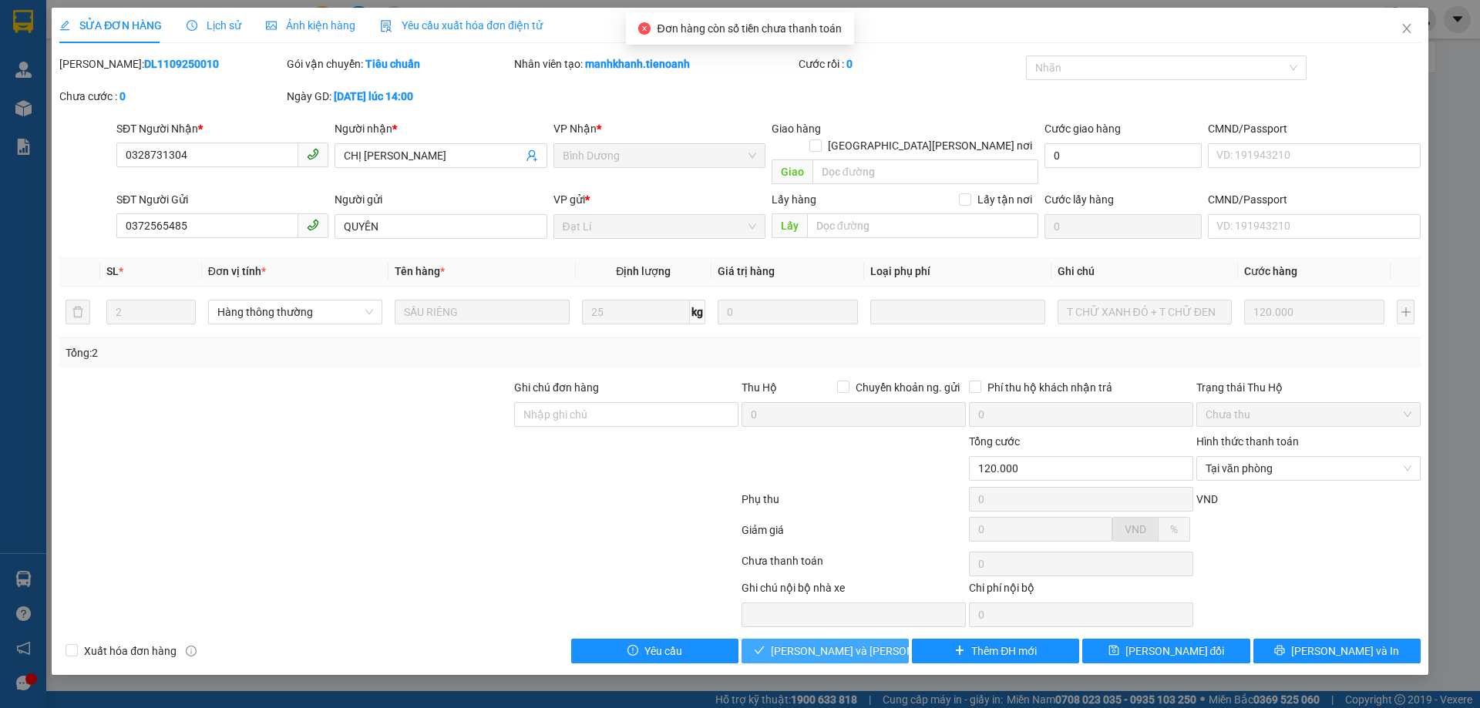
click at [881, 639] on button "[PERSON_NAME] và [PERSON_NAME] hàng" at bounding box center [825, 651] width 167 height 25
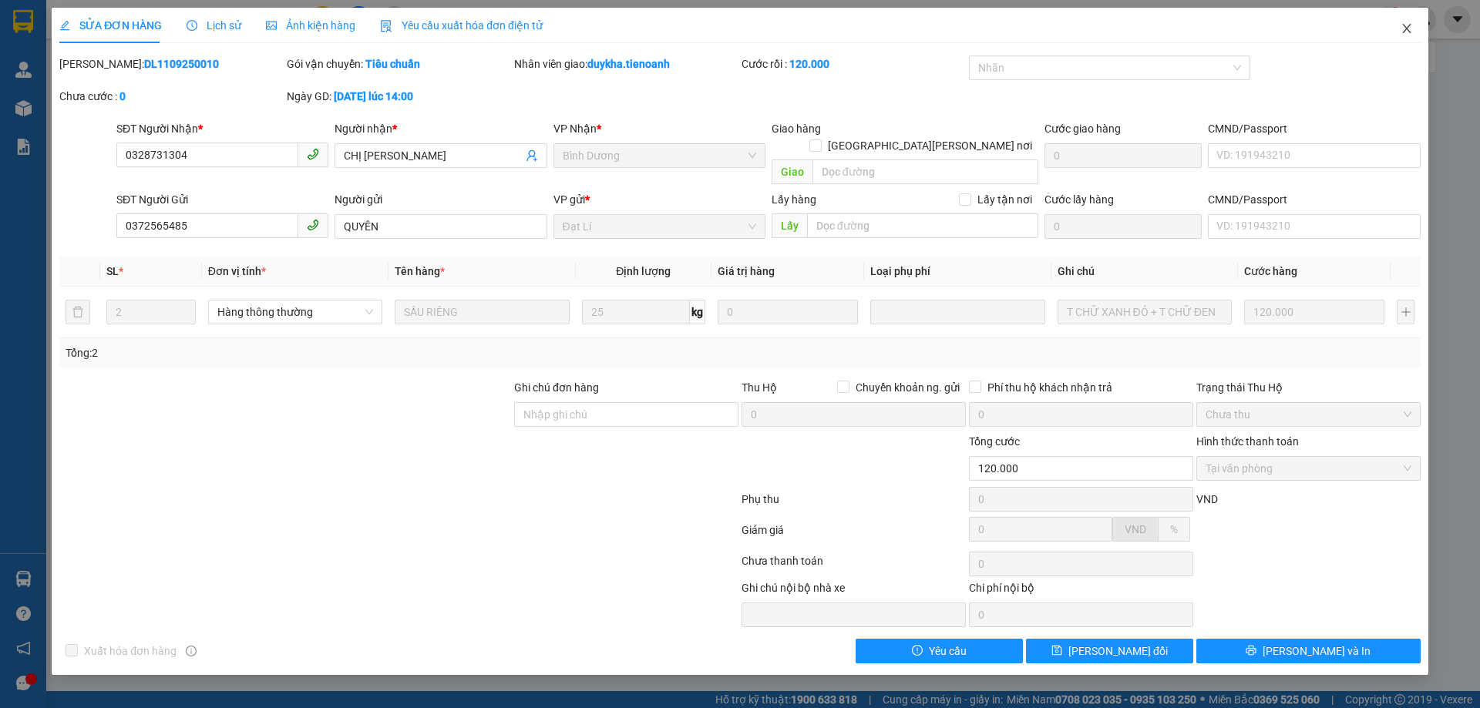
click at [1411, 33] on icon "close" at bounding box center [1407, 28] width 12 height 12
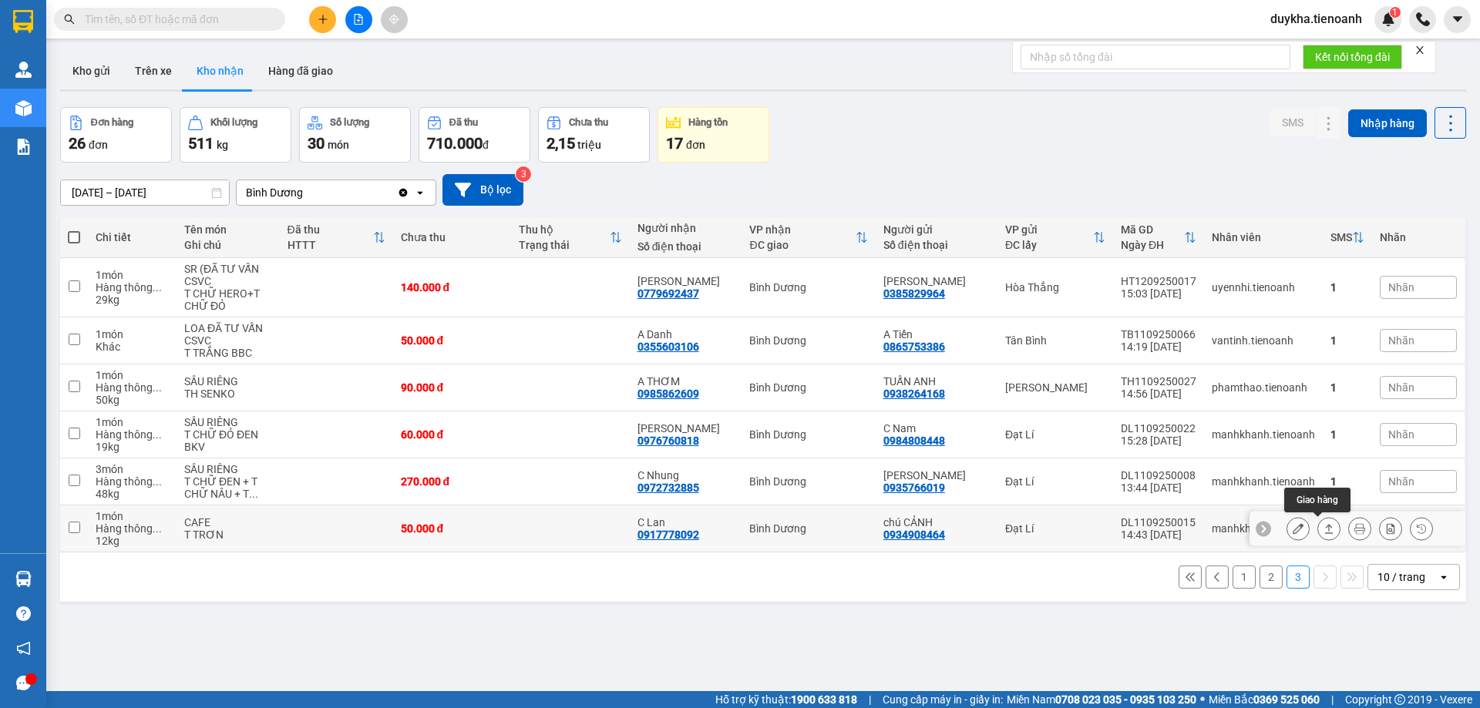
click at [1323, 532] on icon at bounding box center [1328, 528] width 11 height 11
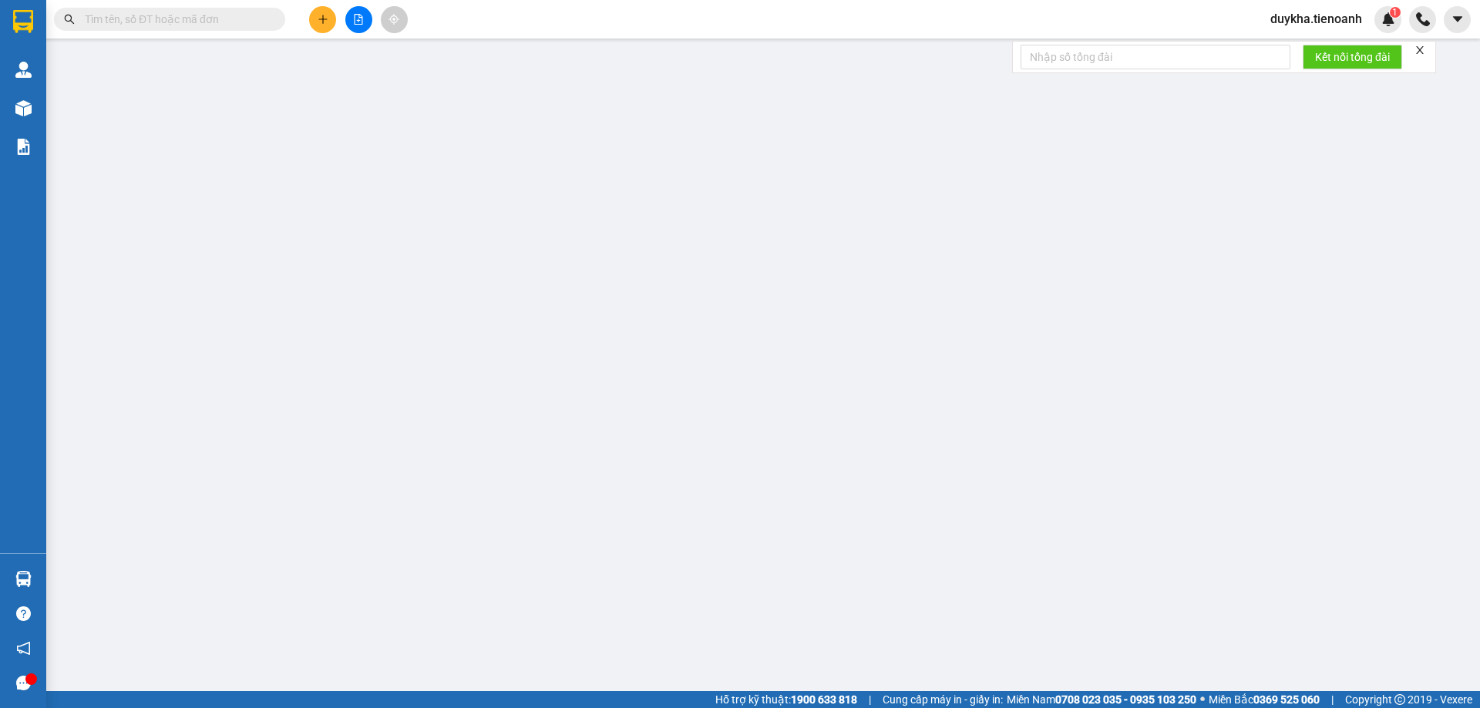
type input "0917778092"
type input "C Lan"
type input "0934908464"
type input "chú CẢNH"
type input "240362318"
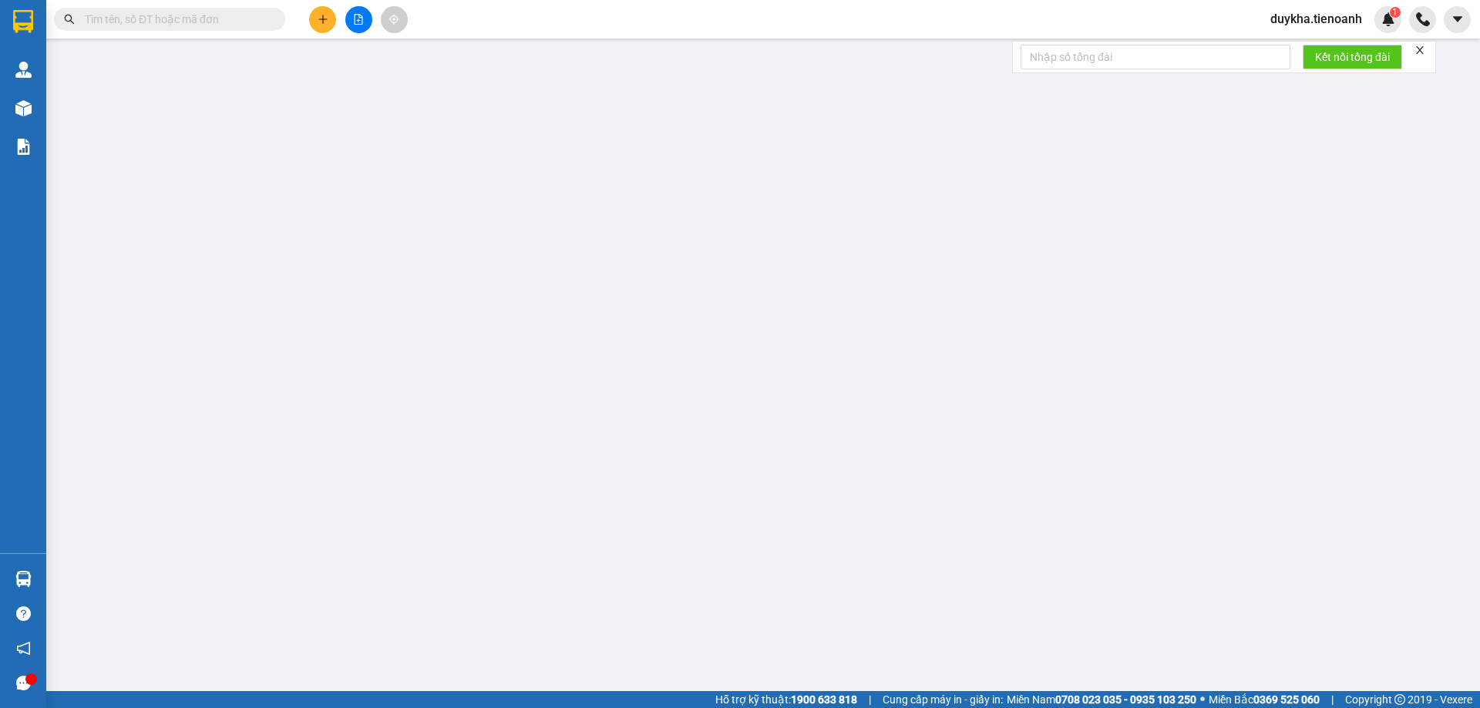
type input "50.000"
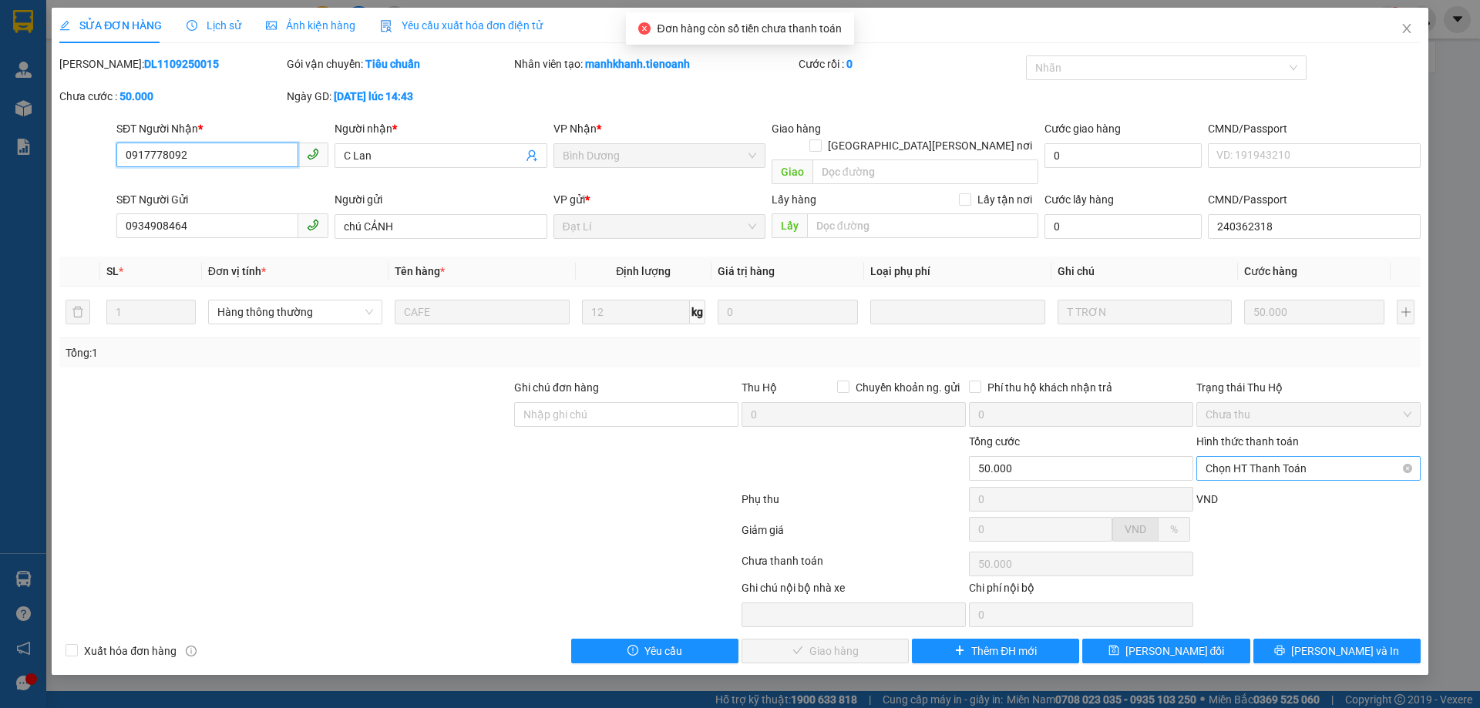
click at [1263, 457] on span "Chọn HT Thanh Toán" at bounding box center [1309, 468] width 206 height 23
click at [1242, 478] on div "Tại văn phòng" at bounding box center [1309, 482] width 206 height 17
type input "0"
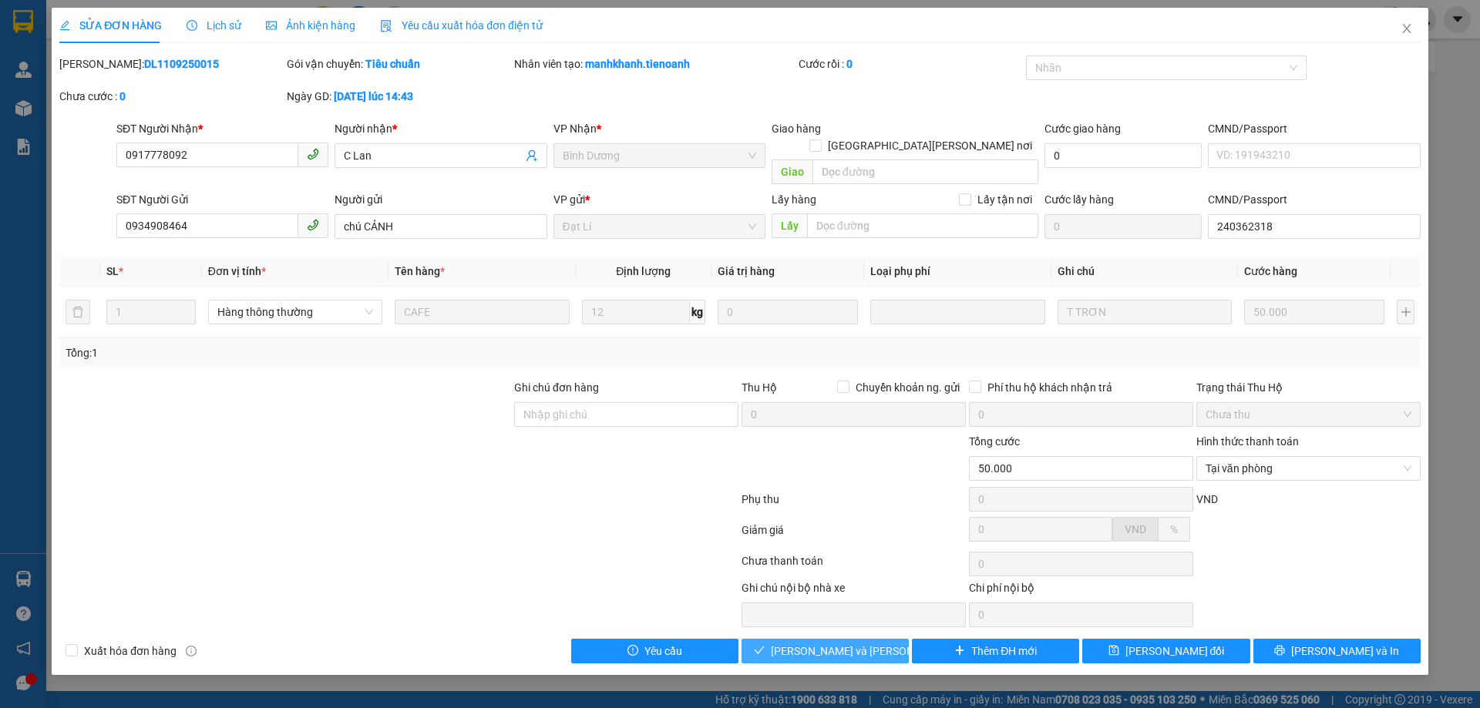
click at [827, 643] on span "[PERSON_NAME] và [PERSON_NAME] hàng" at bounding box center [875, 651] width 208 height 17
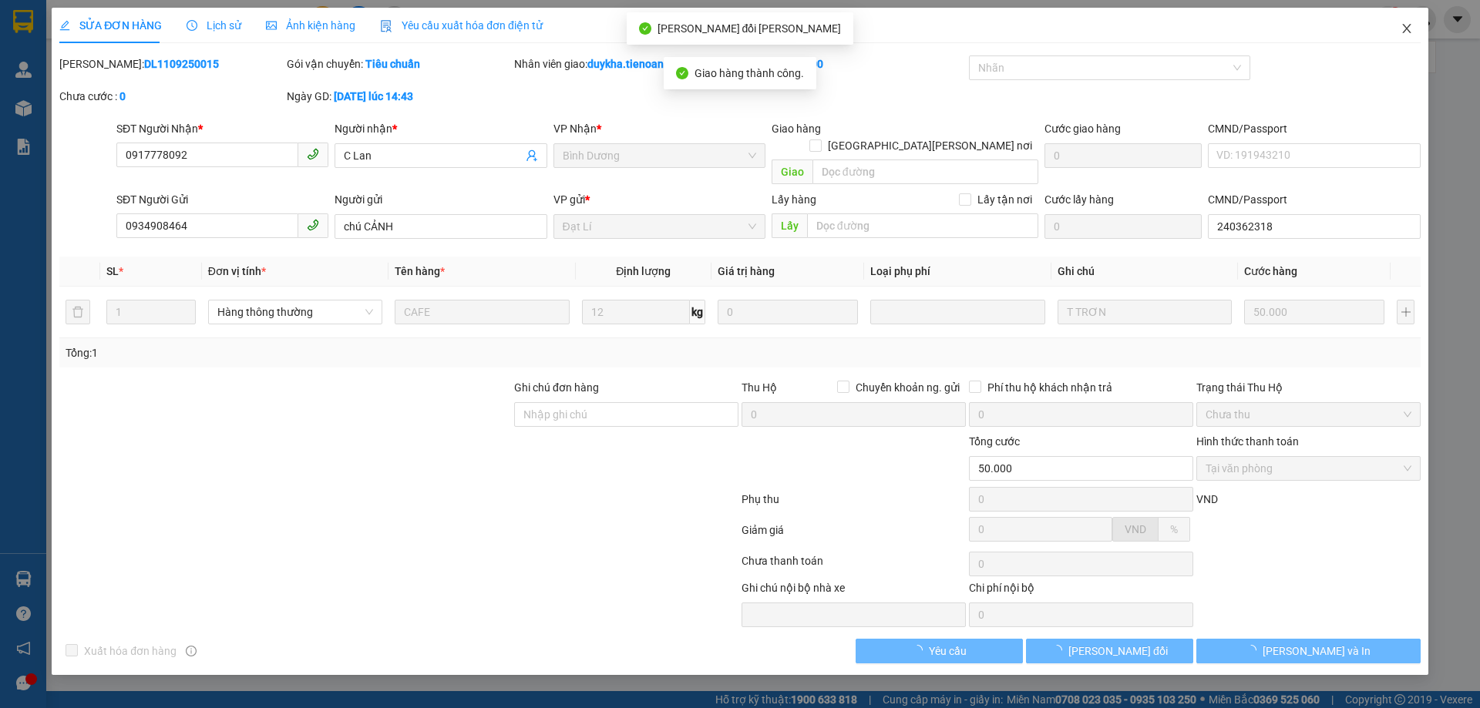
click at [1397, 29] on span "Close" at bounding box center [1406, 29] width 43 height 43
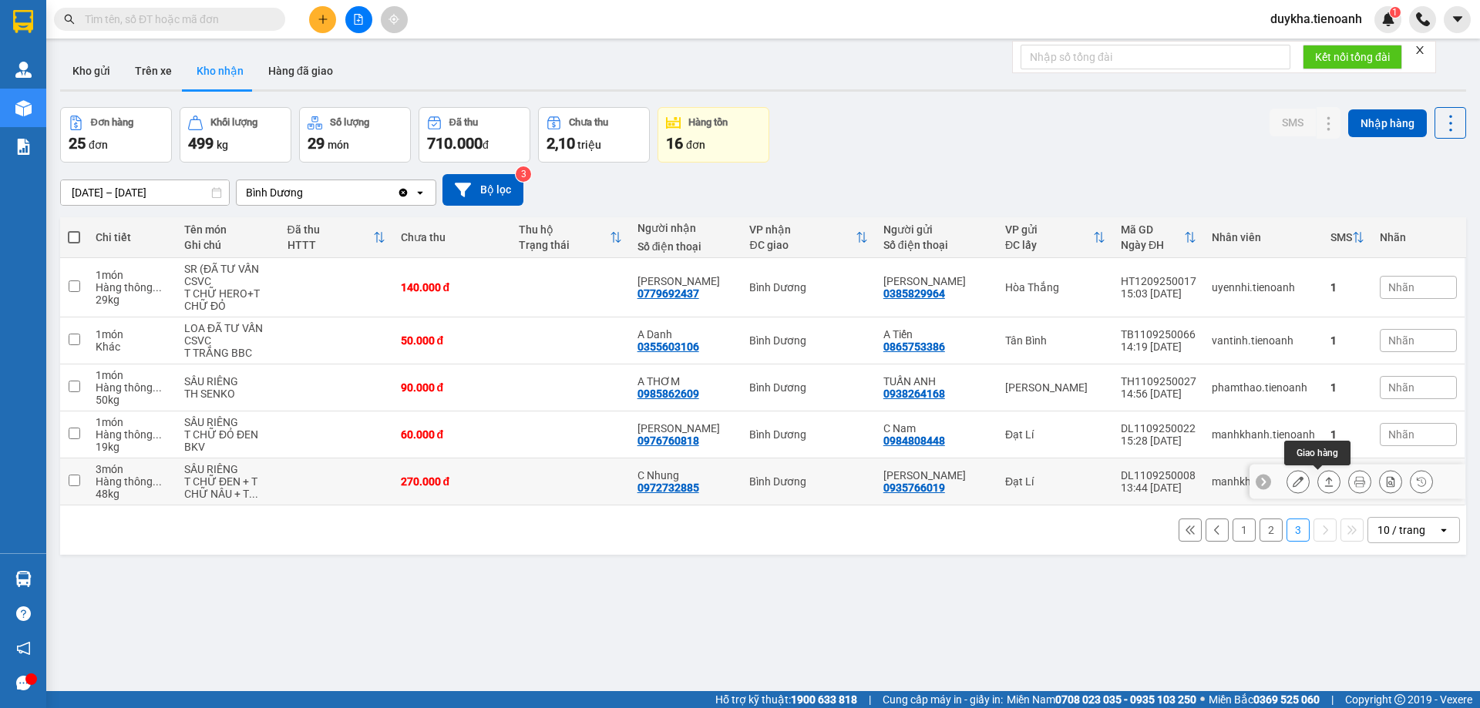
click at [1323, 478] on icon at bounding box center [1328, 481] width 11 height 11
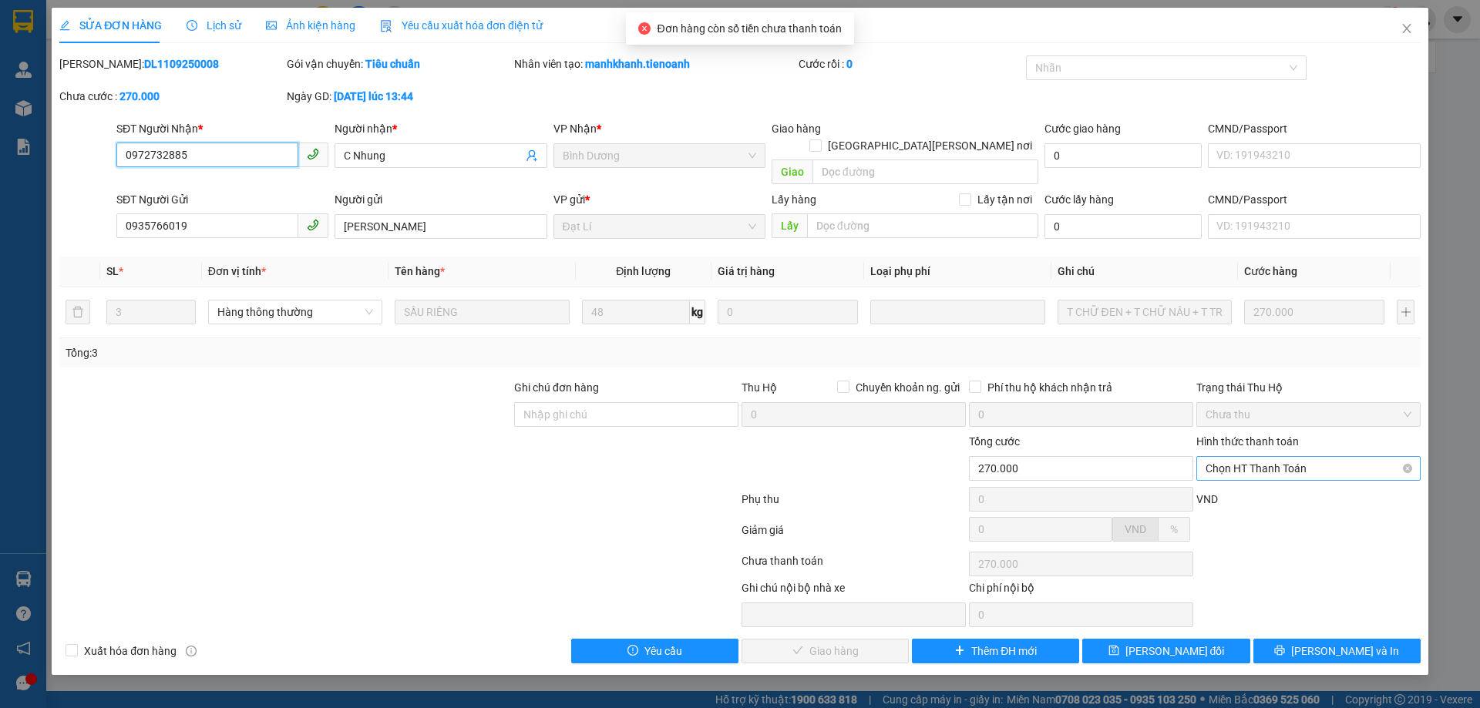
click at [1256, 457] on span "Chọn HT Thanh Toán" at bounding box center [1309, 468] width 206 height 23
drag, startPoint x: 1249, startPoint y: 479, endPoint x: 1017, endPoint y: 573, distance: 249.9
click at [1249, 479] on div "Tại văn phòng" at bounding box center [1309, 482] width 206 height 17
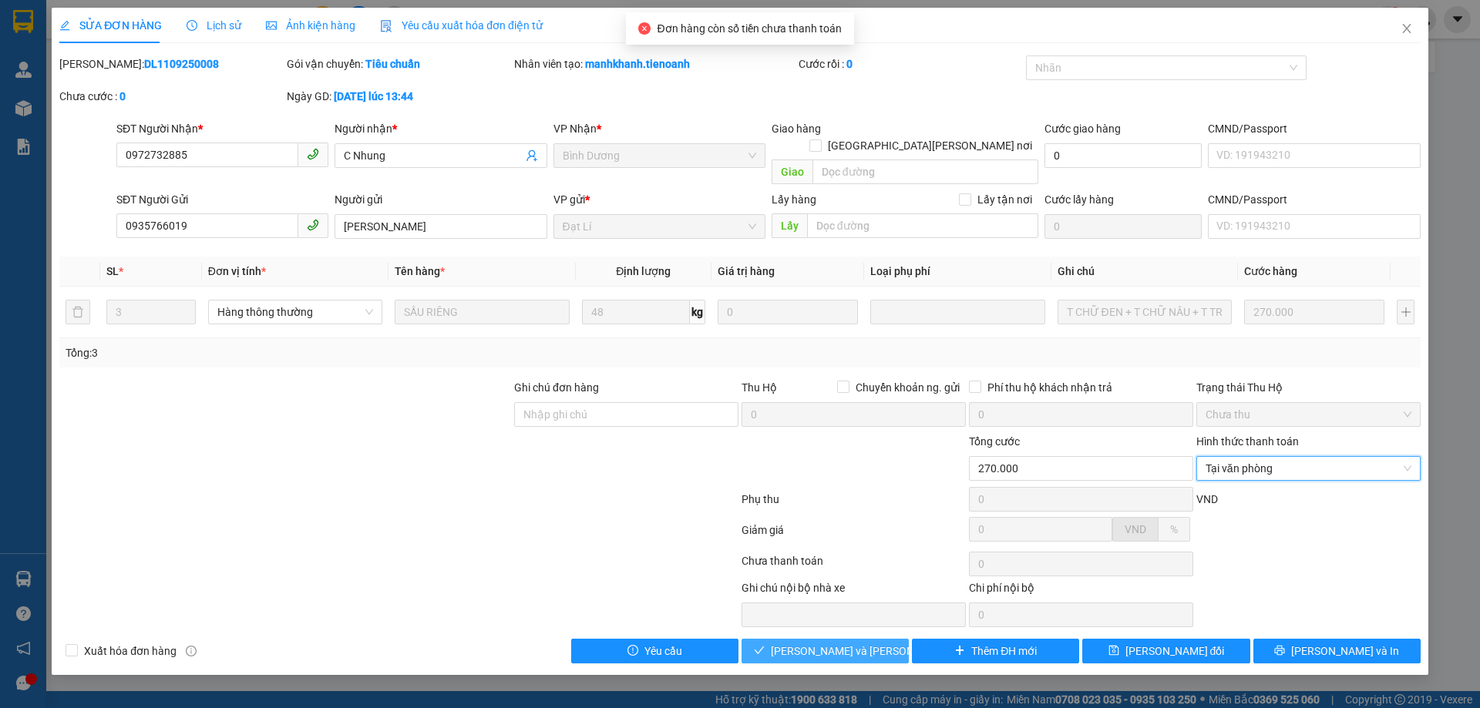
click at [896, 639] on button "[PERSON_NAME] và [PERSON_NAME] hàng" at bounding box center [825, 651] width 167 height 25
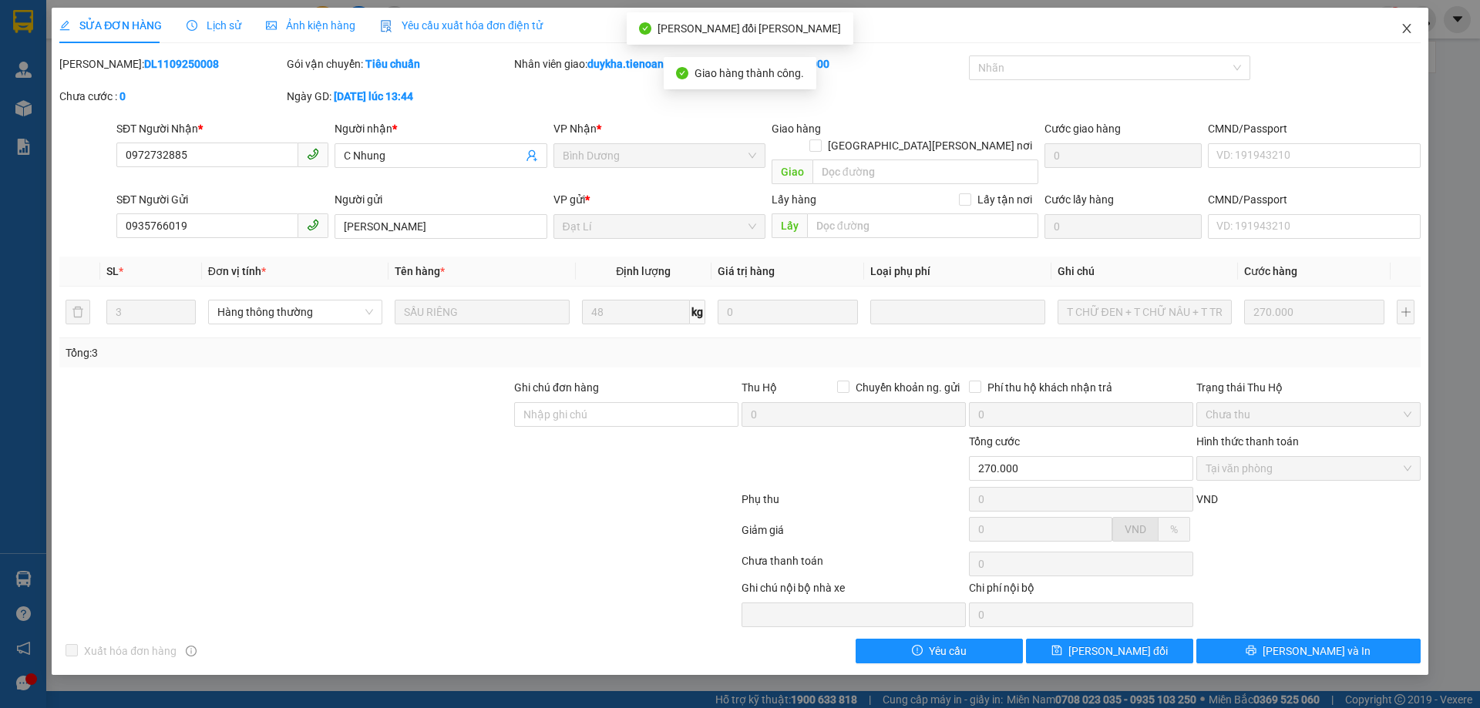
click at [1410, 27] on icon "close" at bounding box center [1407, 28] width 12 height 12
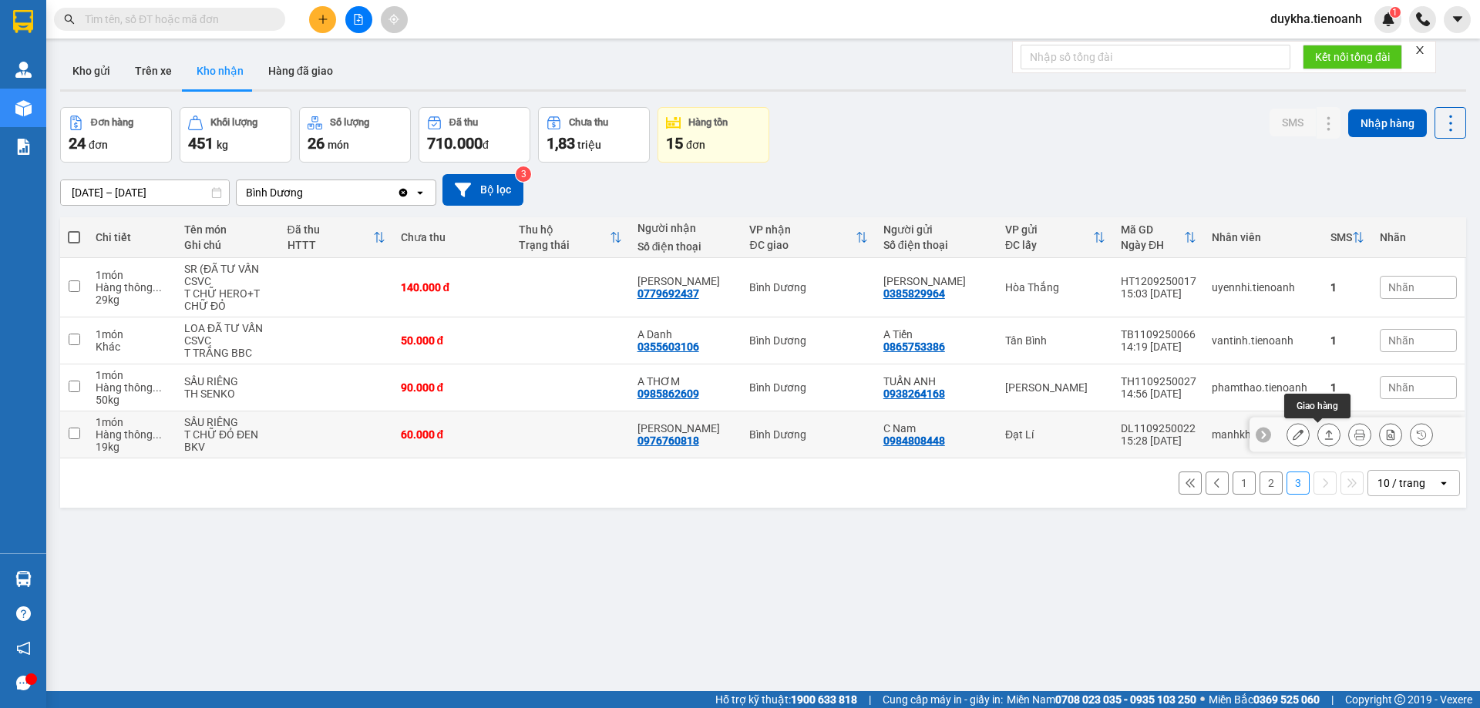
click at [1323, 436] on icon at bounding box center [1328, 434] width 11 height 11
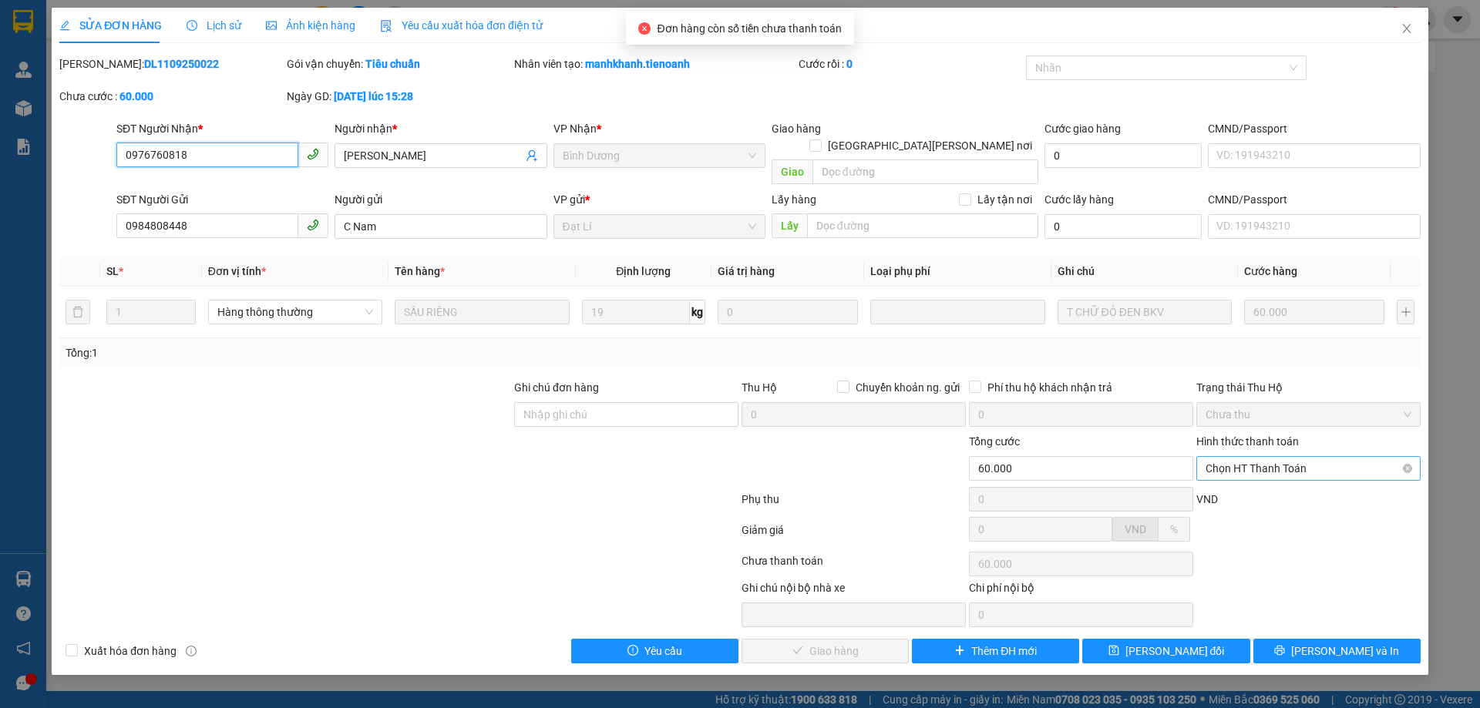
click at [1263, 459] on span "Chọn HT Thanh Toán" at bounding box center [1309, 468] width 206 height 23
click at [1245, 481] on div "Tại văn phòng" at bounding box center [1309, 482] width 206 height 17
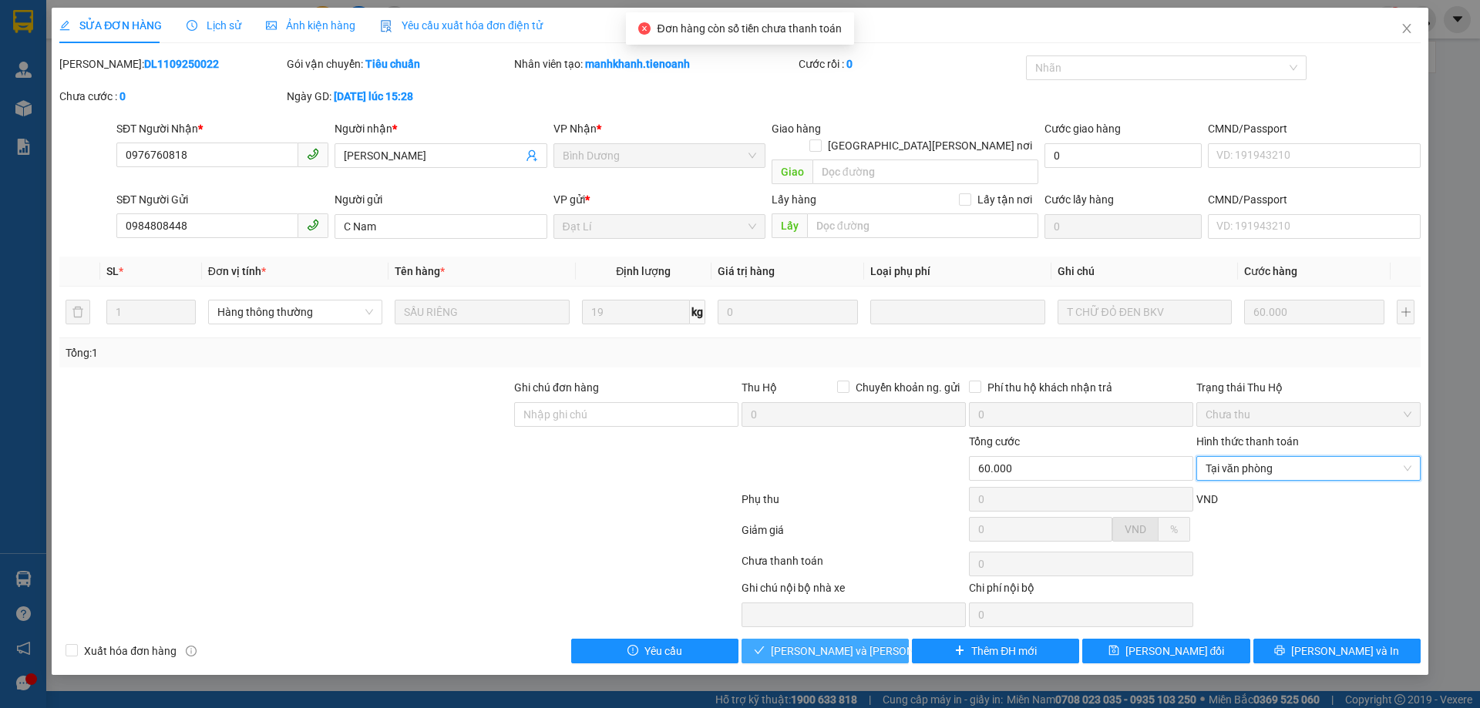
click at [868, 643] on span "[PERSON_NAME] và [PERSON_NAME] hàng" at bounding box center [875, 651] width 208 height 17
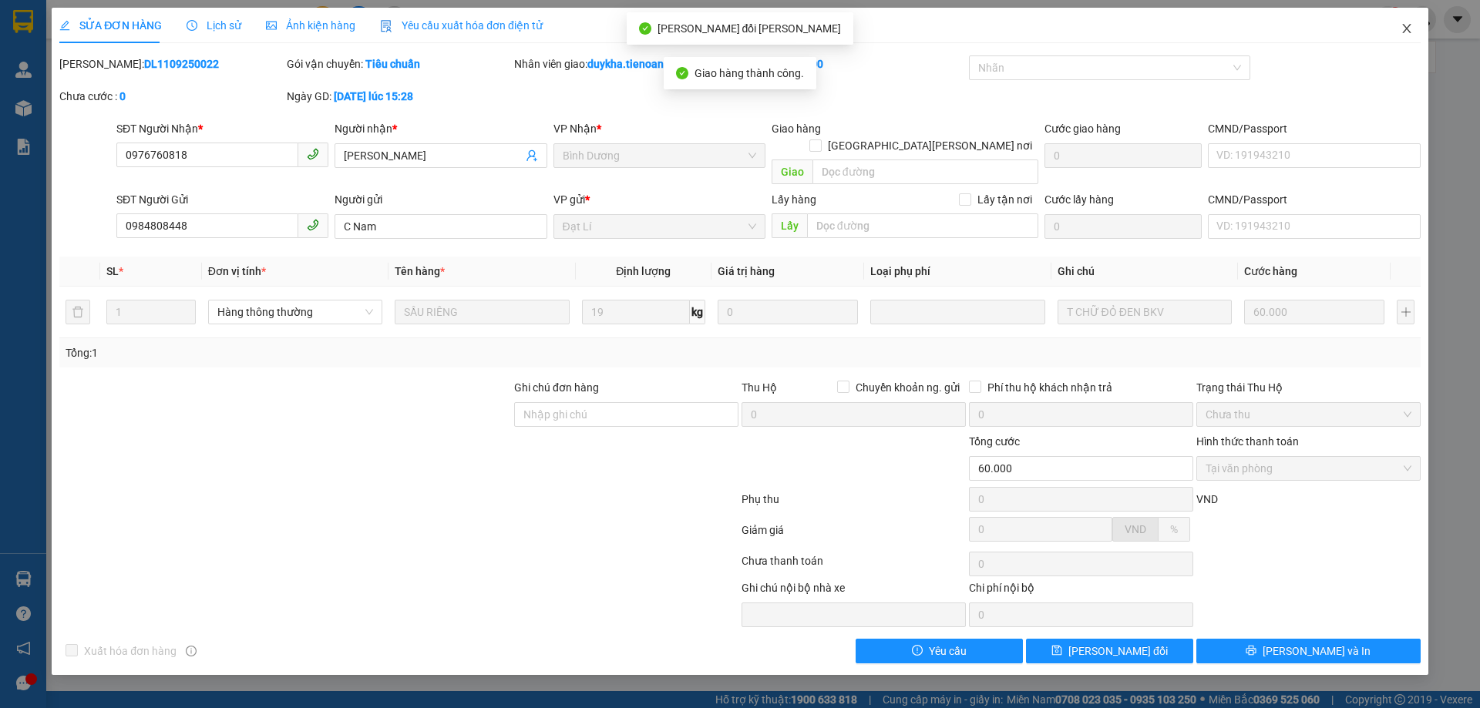
click at [1408, 31] on icon "close" at bounding box center [1406, 28] width 8 height 9
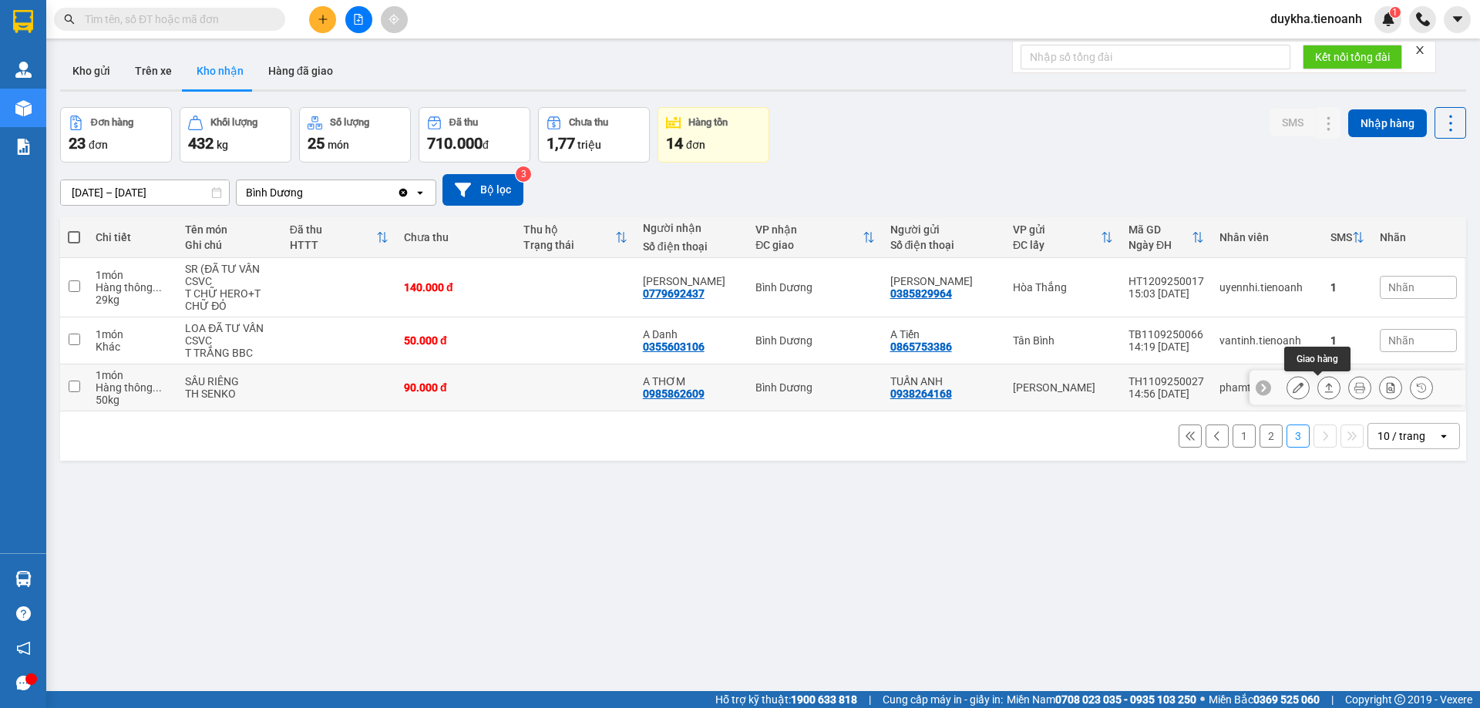
click at [1322, 399] on div at bounding box center [1328, 387] width 23 height 23
click at [1320, 395] on button at bounding box center [1329, 388] width 22 height 27
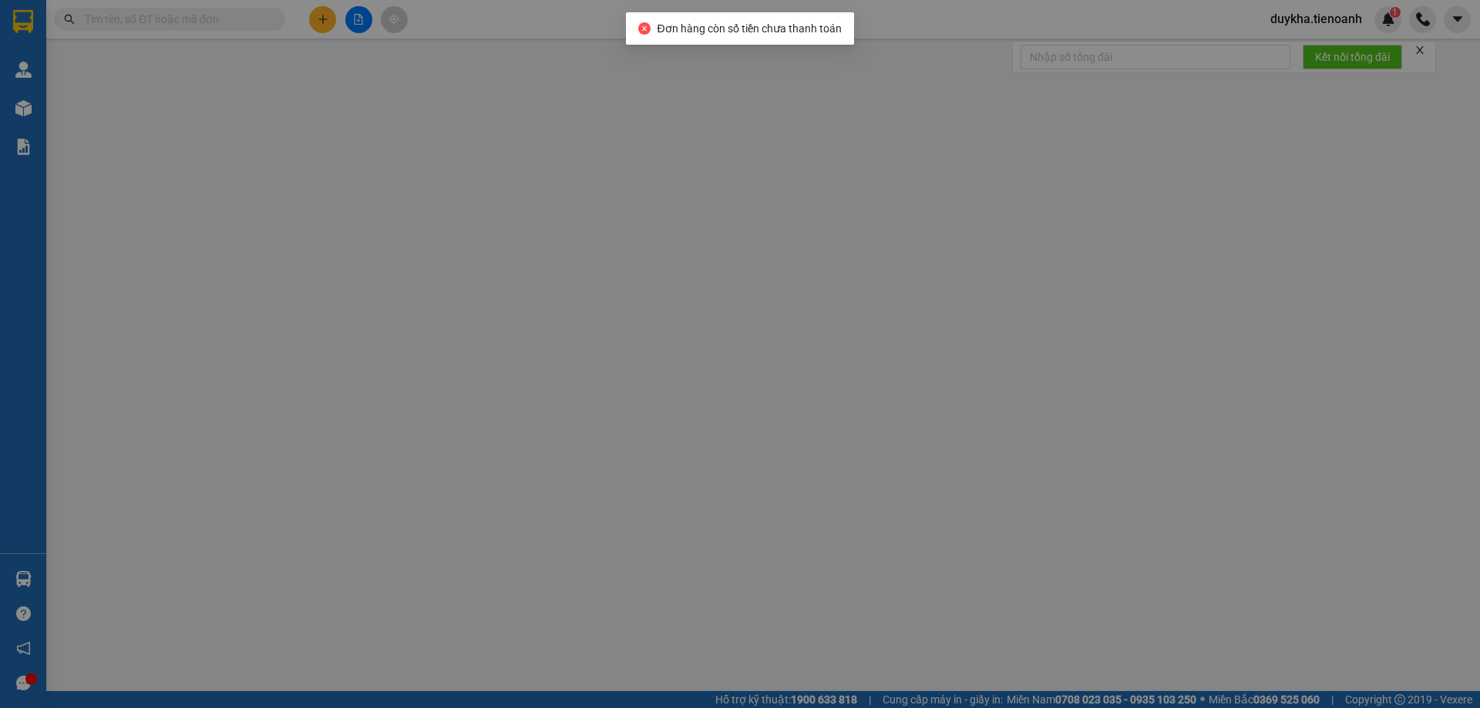
type input "0985862609"
type input "A THƠM"
type input "0938264168"
type input "TUẤN ANH"
type input "90.000"
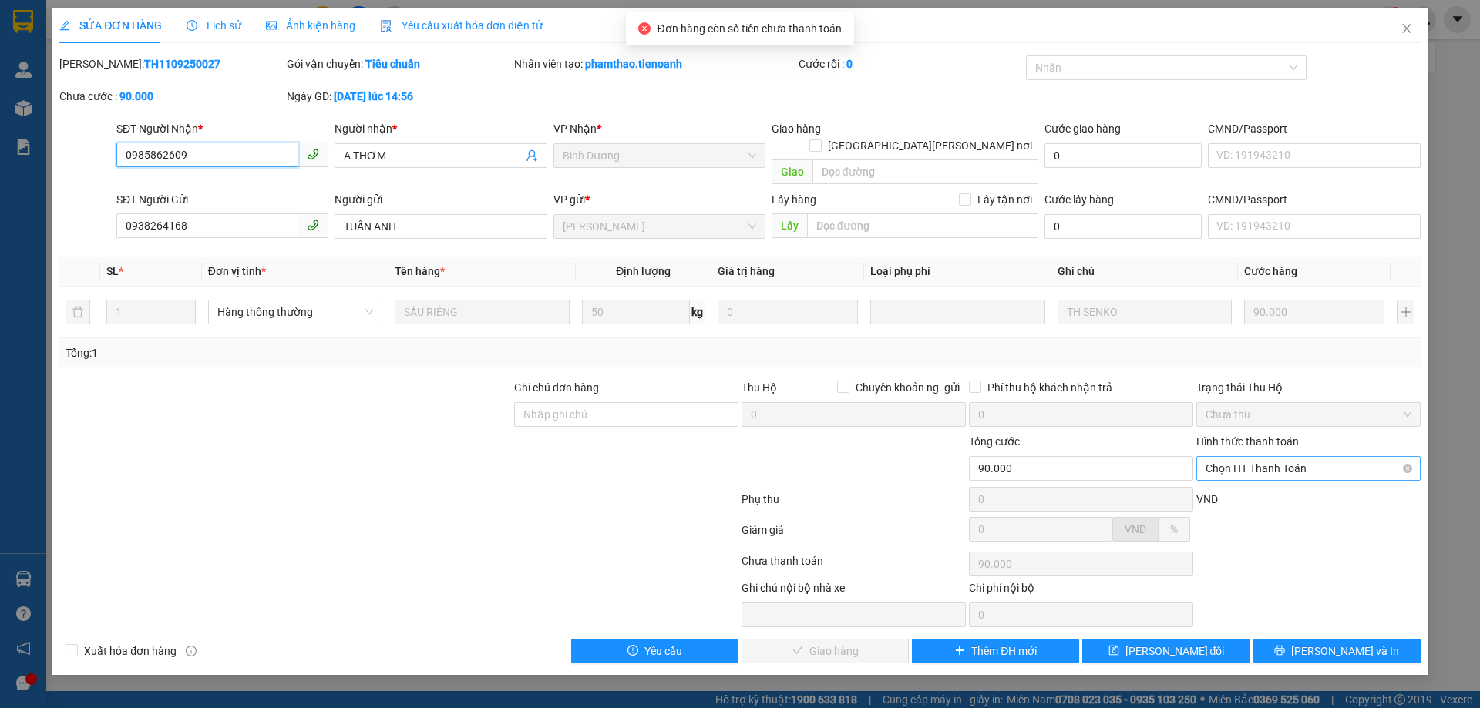
click at [1273, 458] on span "Chọn HT Thanh Toán" at bounding box center [1309, 468] width 206 height 23
click at [1249, 477] on div "Tại văn phòng" at bounding box center [1309, 482] width 206 height 17
type input "0"
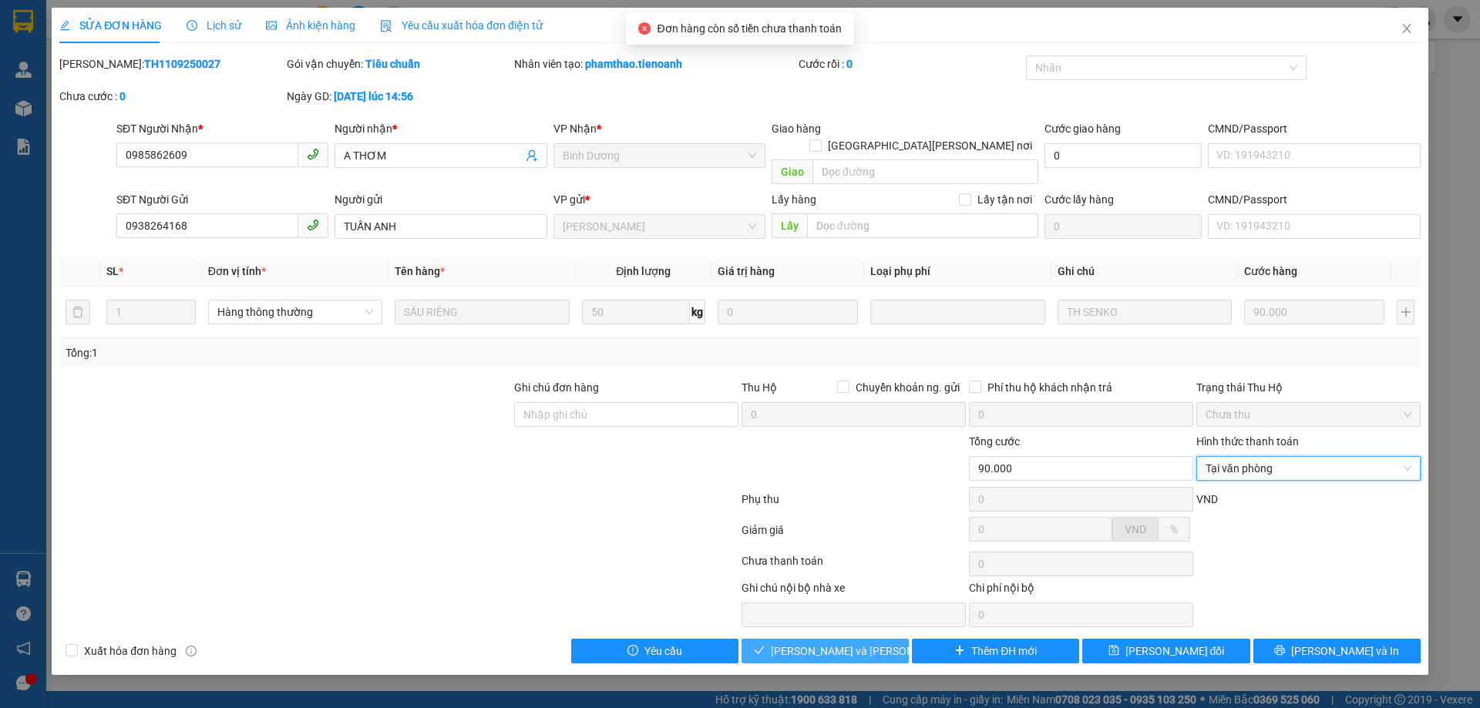
click at [892, 639] on button "[PERSON_NAME] và [PERSON_NAME] hàng" at bounding box center [825, 651] width 167 height 25
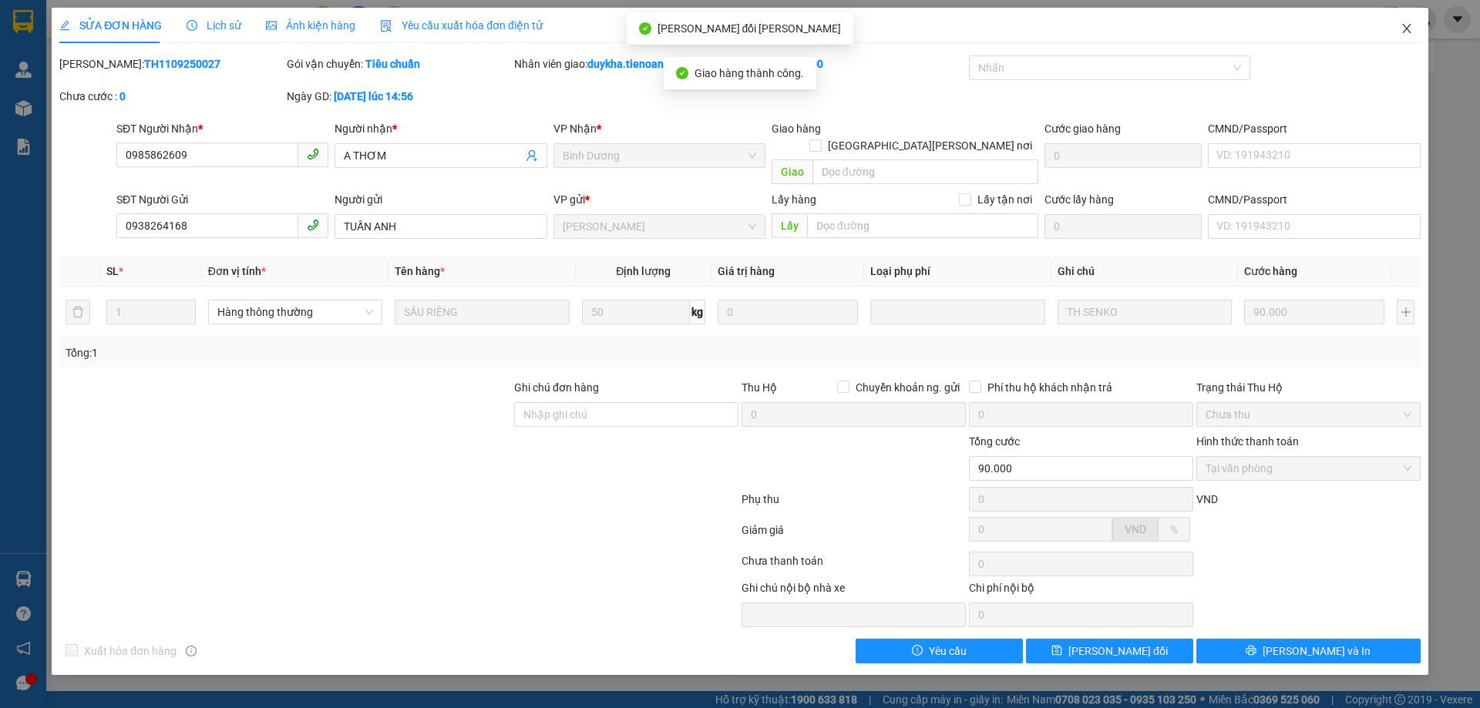
click at [1407, 18] on span "Close" at bounding box center [1406, 29] width 43 height 43
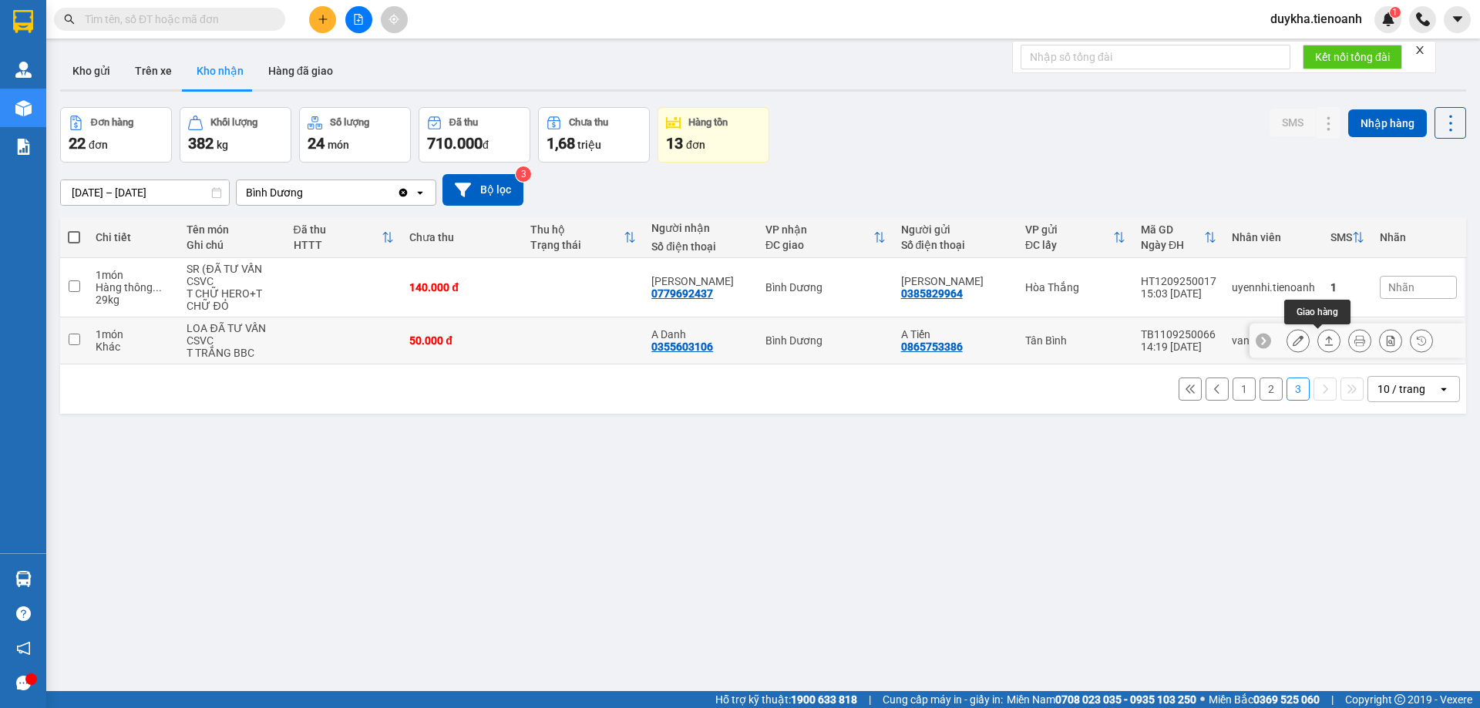
click at [1318, 347] on button at bounding box center [1329, 341] width 22 height 27
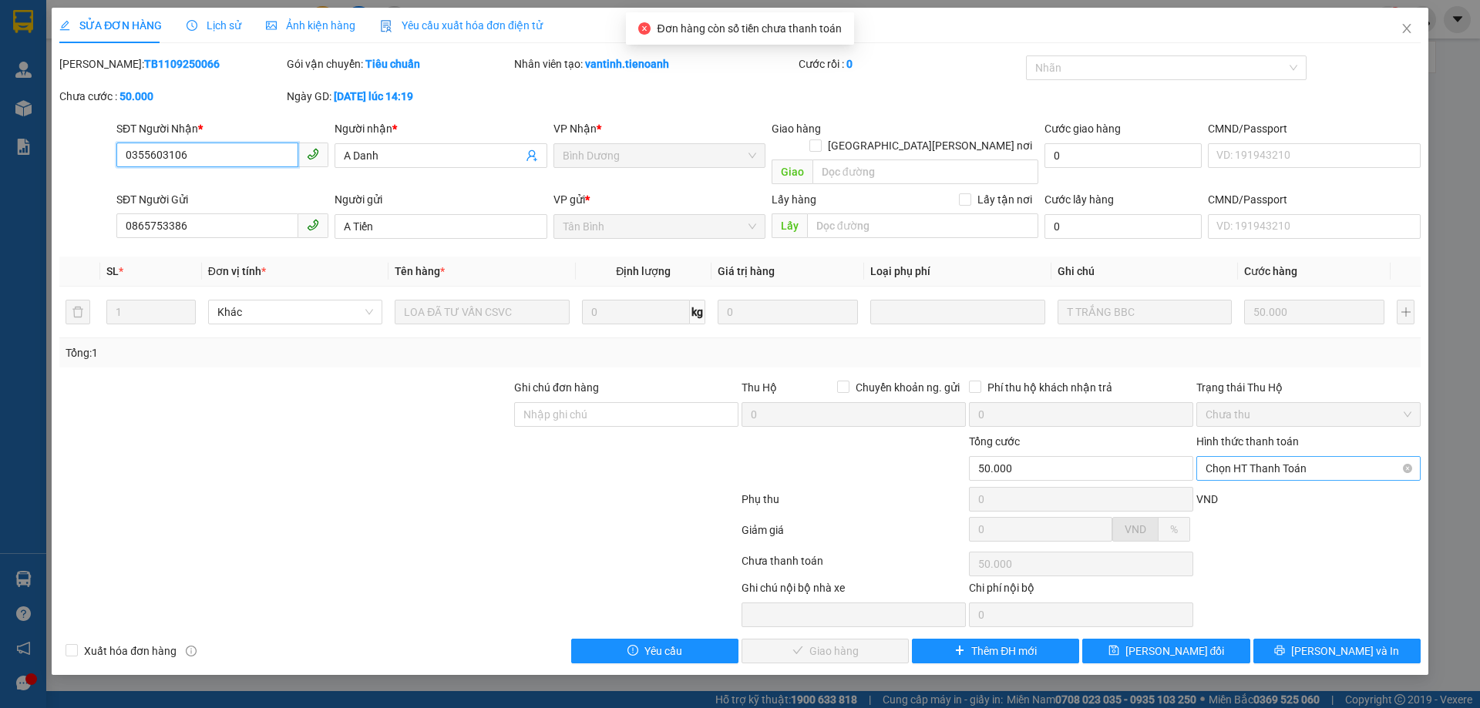
click at [1272, 457] on span "Chọn HT Thanh Toán" at bounding box center [1309, 468] width 206 height 23
click at [1249, 469] on div "Total Paid Fee 0 Total UnPaid Fee 50.000 Cash Collection Total Fee Mã ĐH: TB110…" at bounding box center [739, 359] width 1361 height 608
click at [1250, 459] on span "Chọn HT Thanh Toán" at bounding box center [1309, 468] width 206 height 23
click at [1248, 479] on div "Tại văn phòng" at bounding box center [1309, 482] width 206 height 17
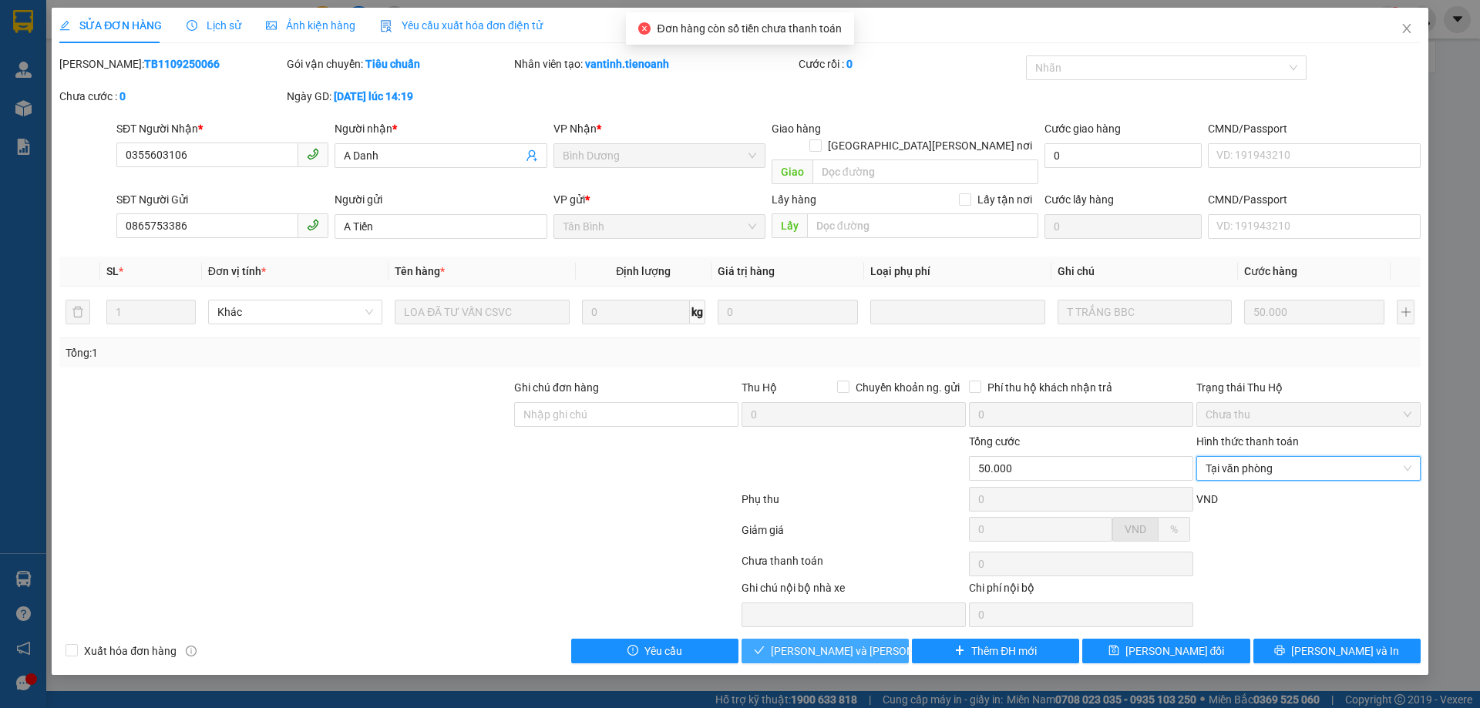
click at [879, 639] on button "[PERSON_NAME] và [PERSON_NAME] hàng" at bounding box center [825, 651] width 167 height 25
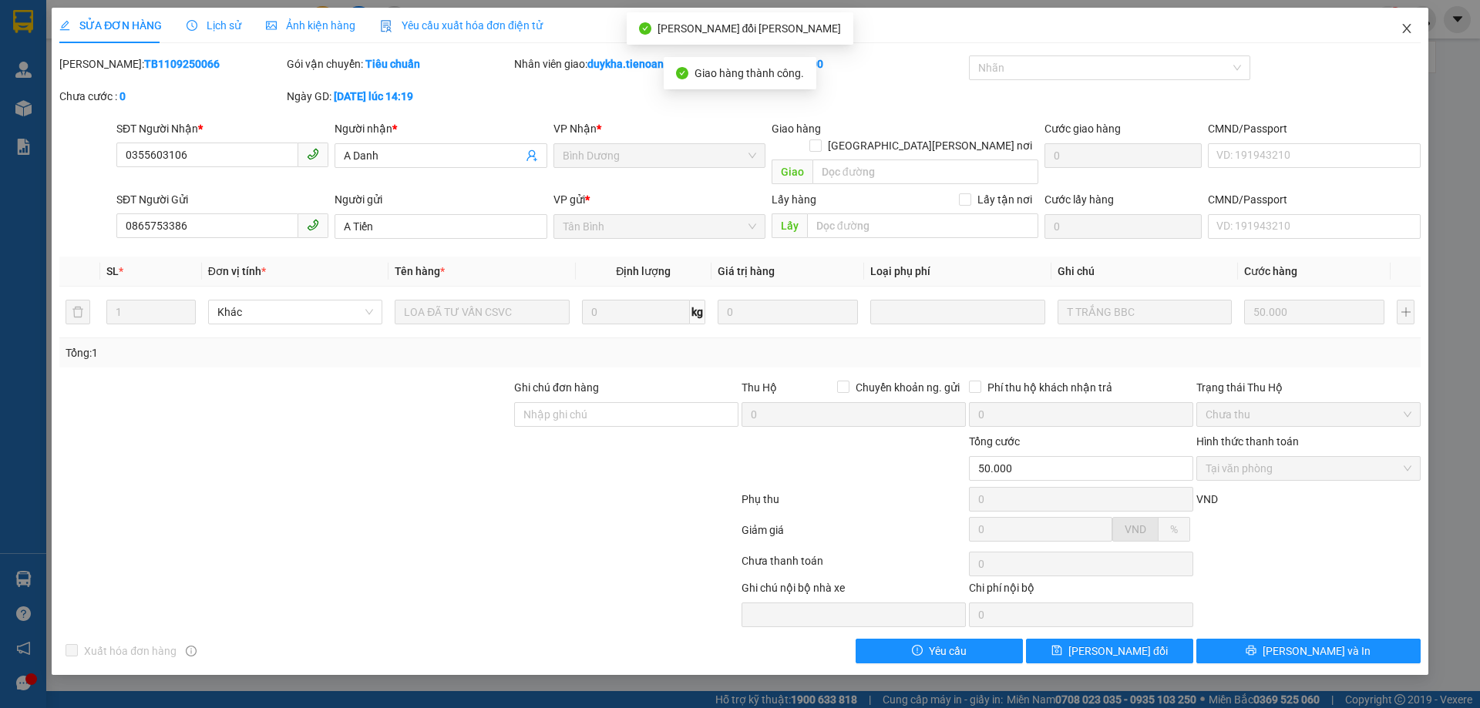
click at [1414, 36] on span "Close" at bounding box center [1406, 29] width 43 height 43
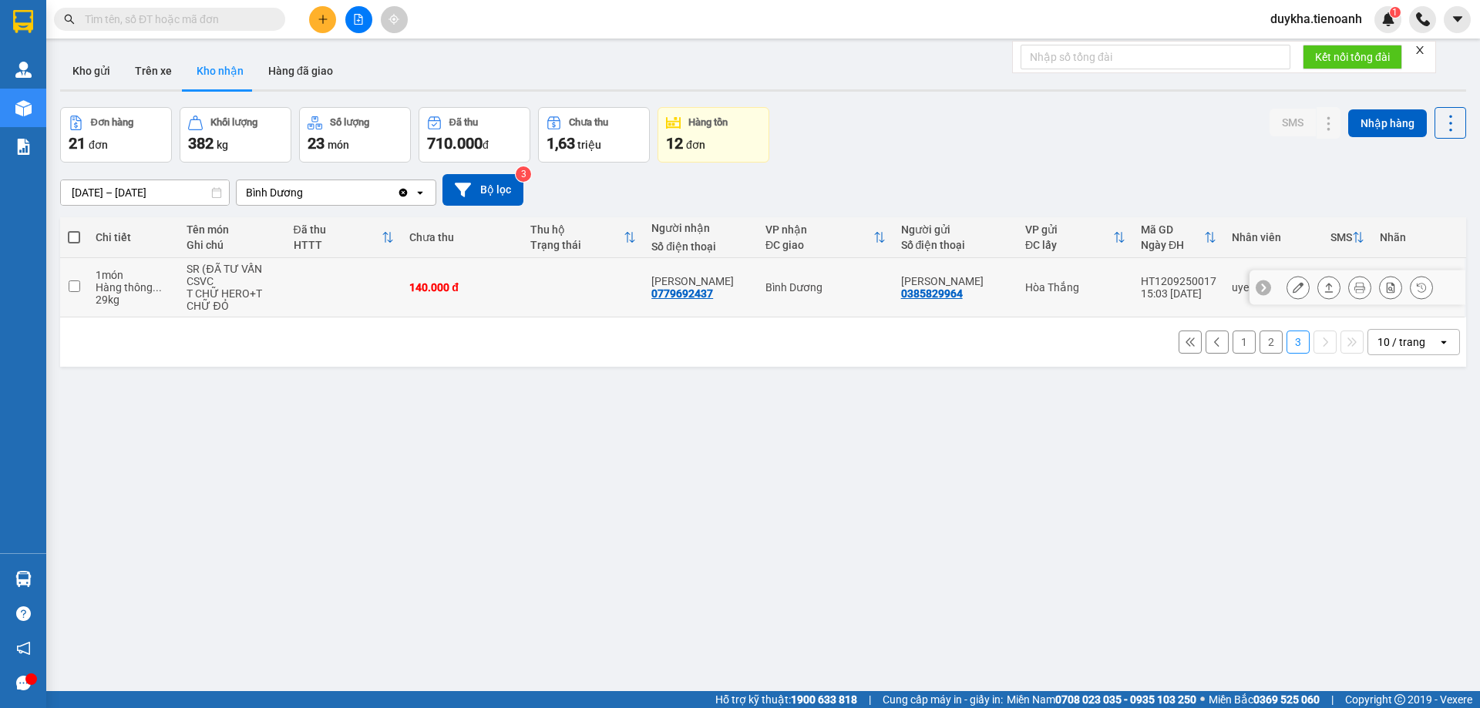
click at [1325, 285] on icon at bounding box center [1329, 287] width 8 height 9
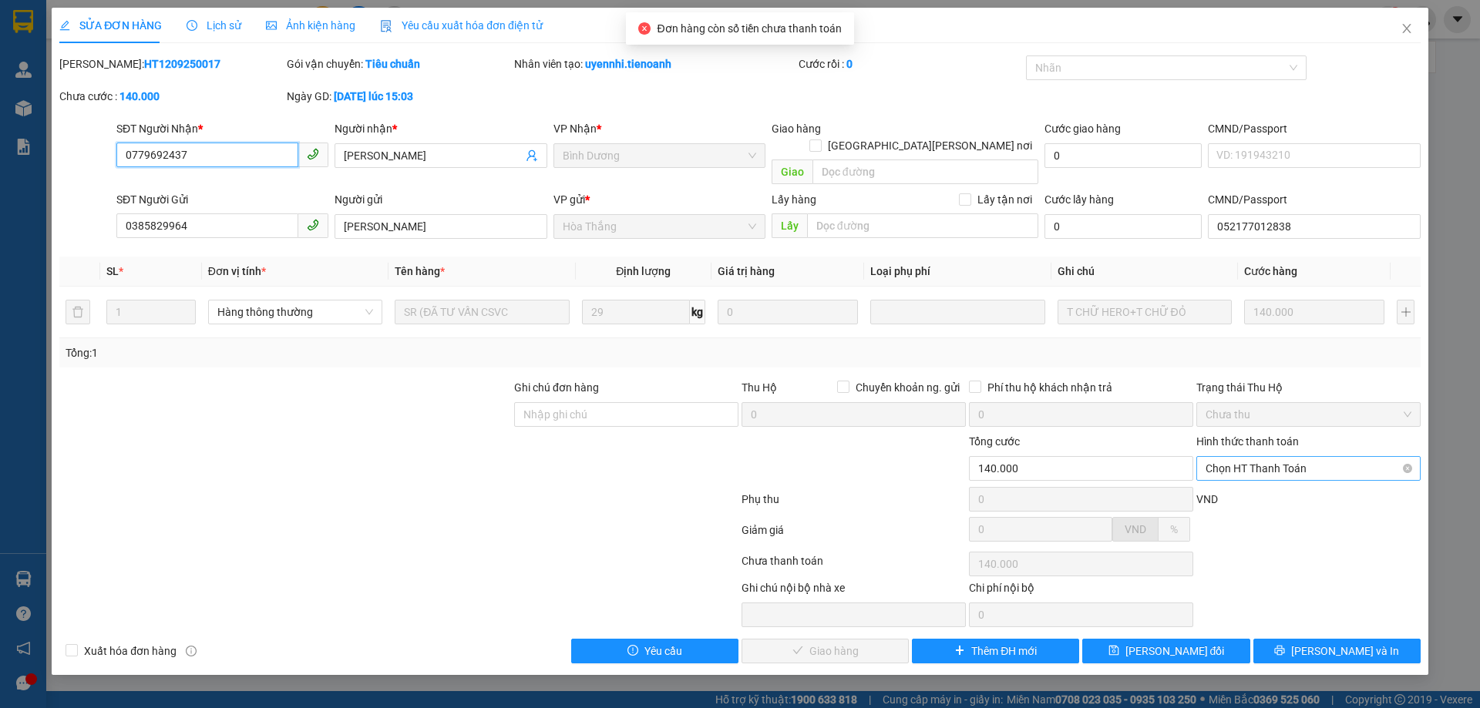
drag, startPoint x: 1277, startPoint y: 449, endPoint x: 1278, endPoint y: 459, distance: 9.3
click at [1278, 457] on span "Chọn HT Thanh Toán" at bounding box center [1309, 468] width 206 height 23
click at [1258, 480] on div "Tại văn phòng" at bounding box center [1309, 482] width 206 height 17
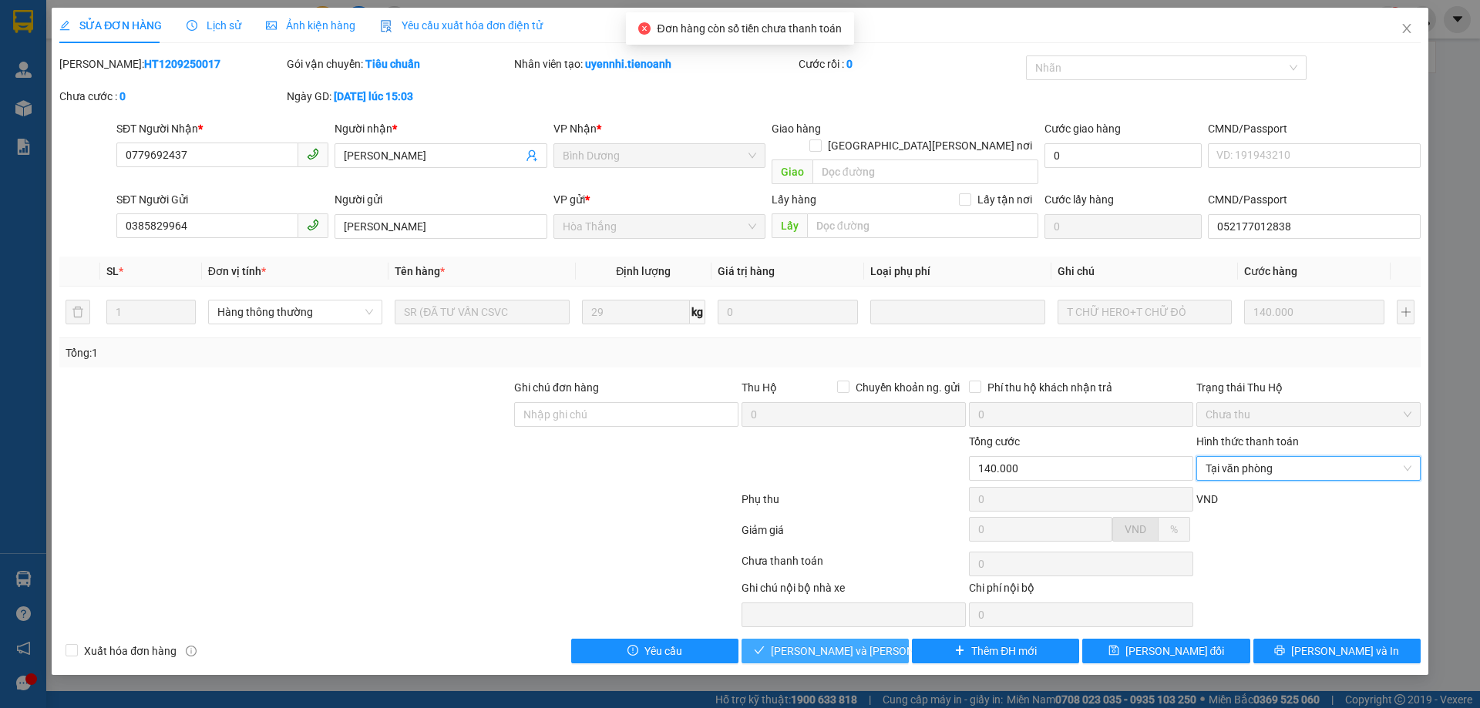
click at [869, 643] on span "[PERSON_NAME] và [PERSON_NAME] hàng" at bounding box center [875, 651] width 208 height 17
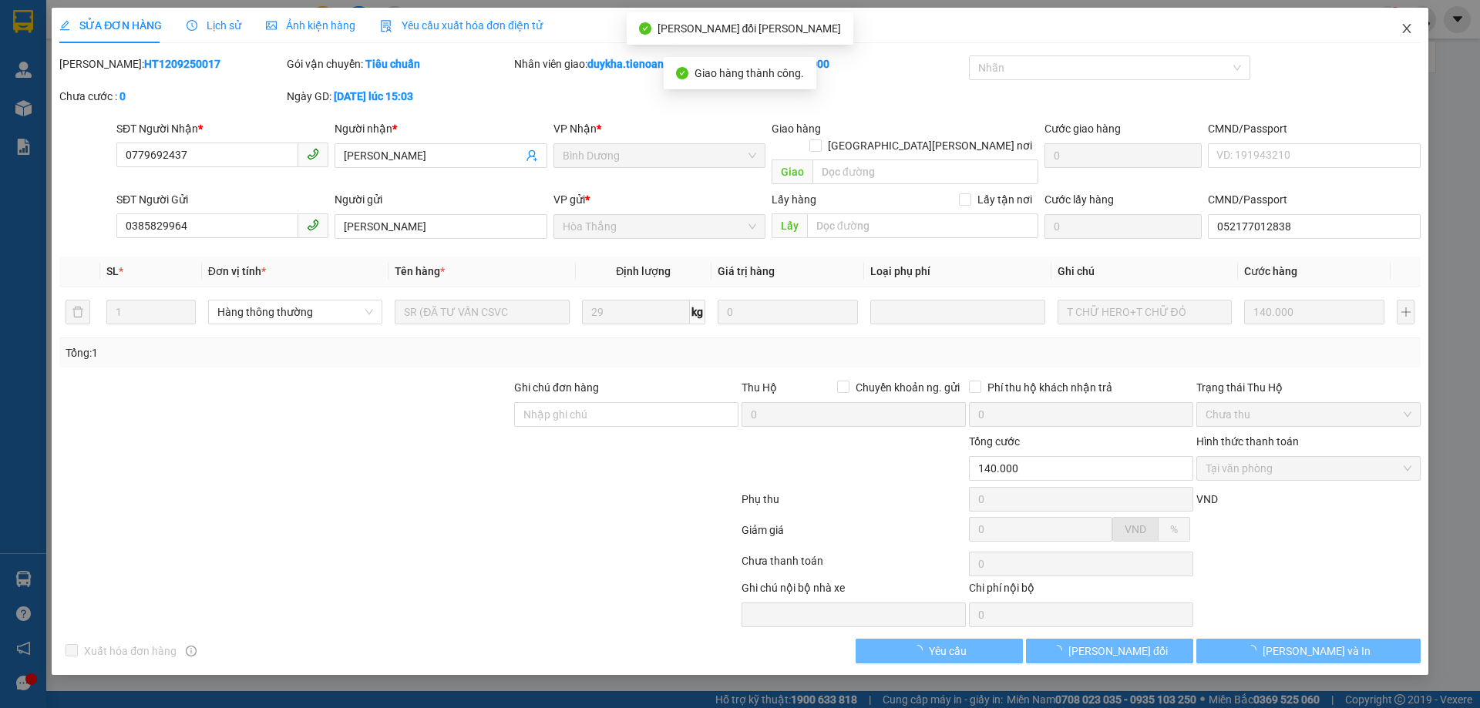
click at [1410, 25] on icon "close" at bounding box center [1407, 28] width 12 height 12
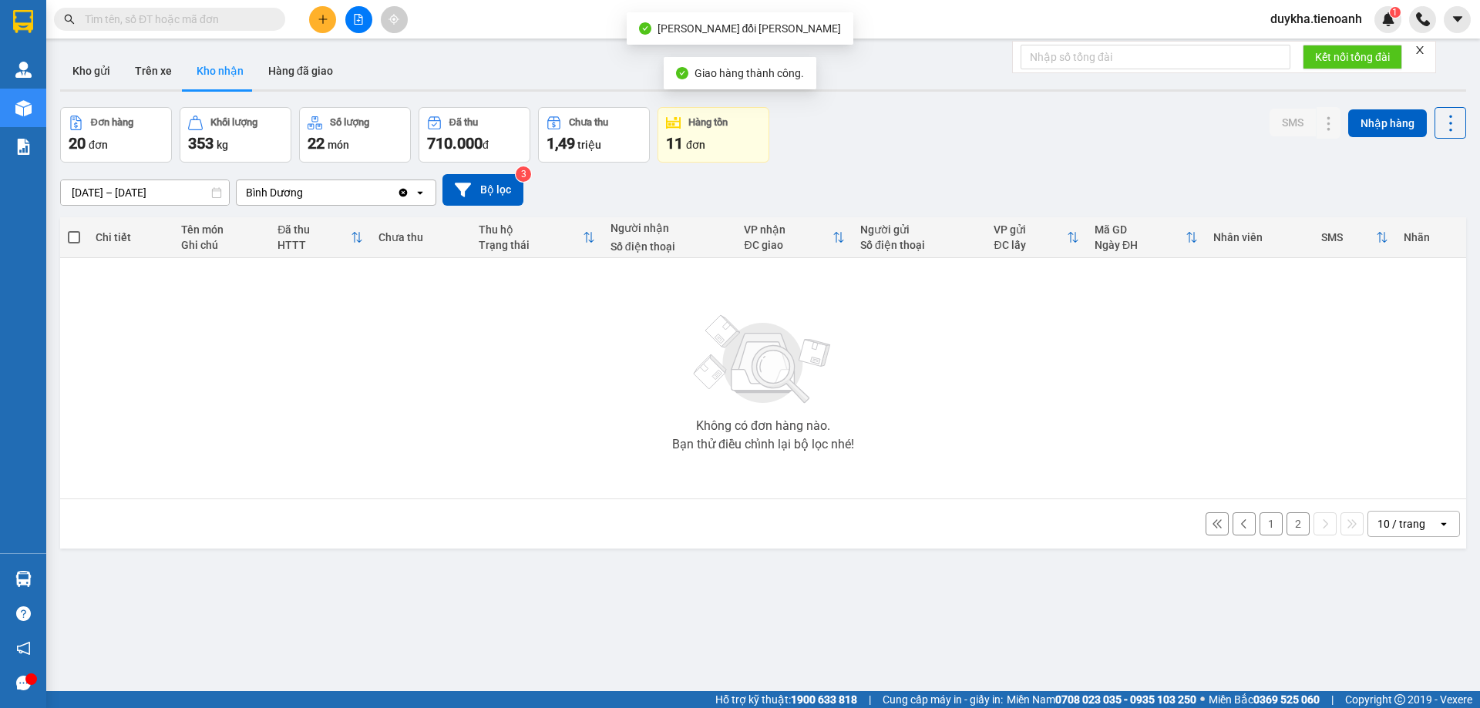
click at [1286, 527] on button "2" at bounding box center [1297, 524] width 23 height 23
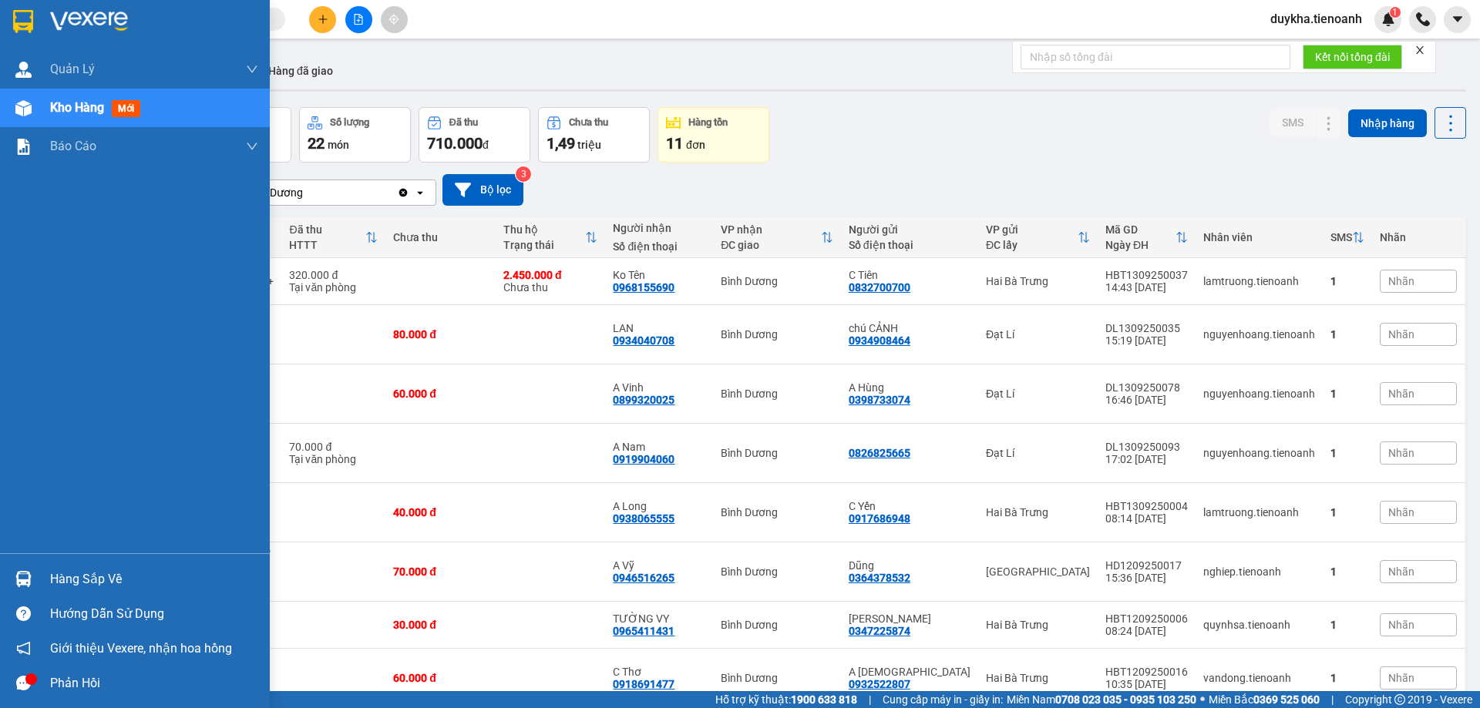
click at [39, 26] on div at bounding box center [135, 25] width 270 height 50
